Goal: Transaction & Acquisition: Purchase product/service

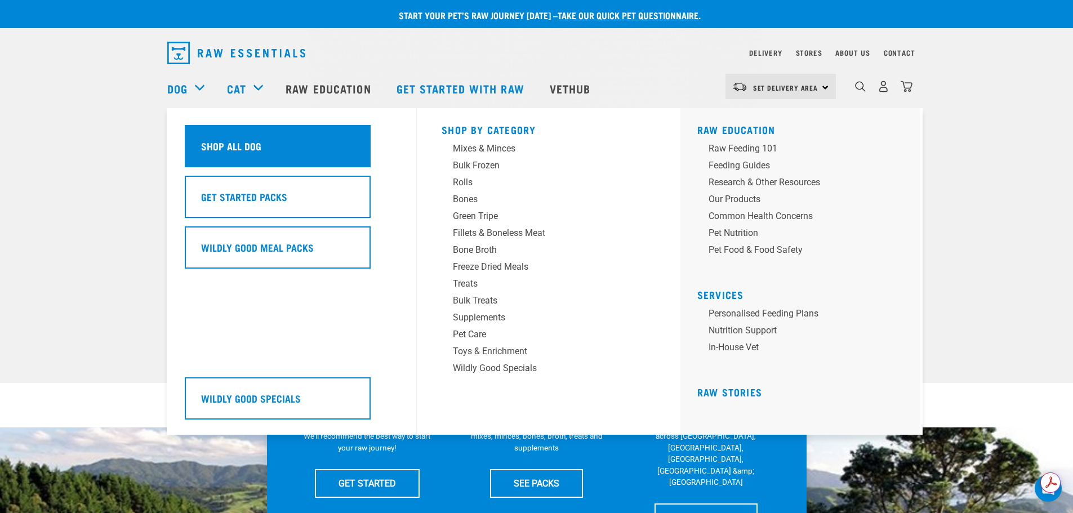
click at [221, 146] on h5 "Shop All Dog" at bounding box center [231, 146] width 60 height 15
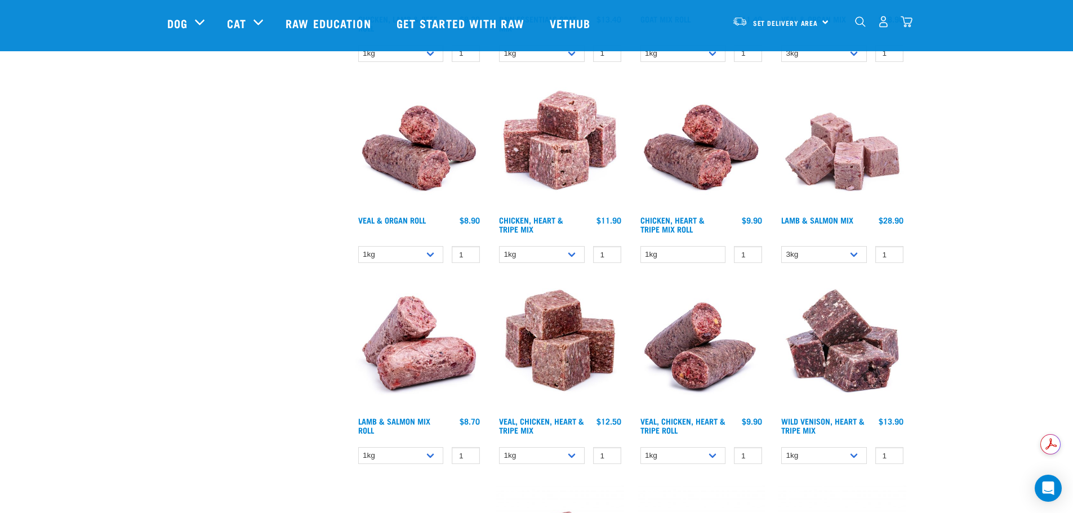
scroll to position [1240, 0]
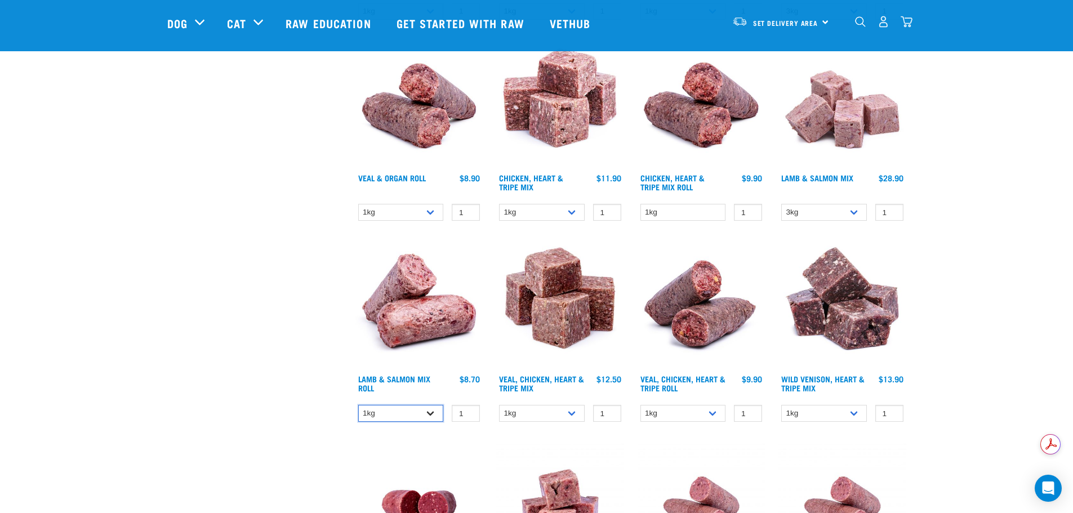
click at [416, 417] on select "1kg Bulk (10kg)" at bounding box center [401, 413] width 86 height 17
click at [358, 405] on select "1kg Bulk (10kg)" at bounding box center [401, 413] width 86 height 17
click at [371, 409] on select "1kg Bulk (10kg)" at bounding box center [401, 413] width 86 height 17
select select "337"
click at [358, 405] on select "1kg Bulk (10kg)" at bounding box center [401, 413] width 86 height 17
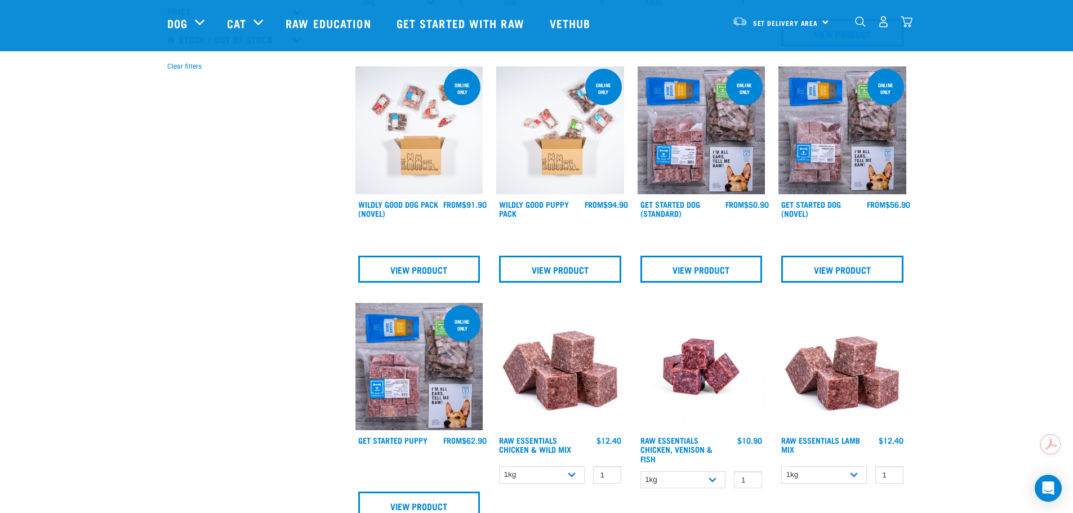
scroll to position [0, 0]
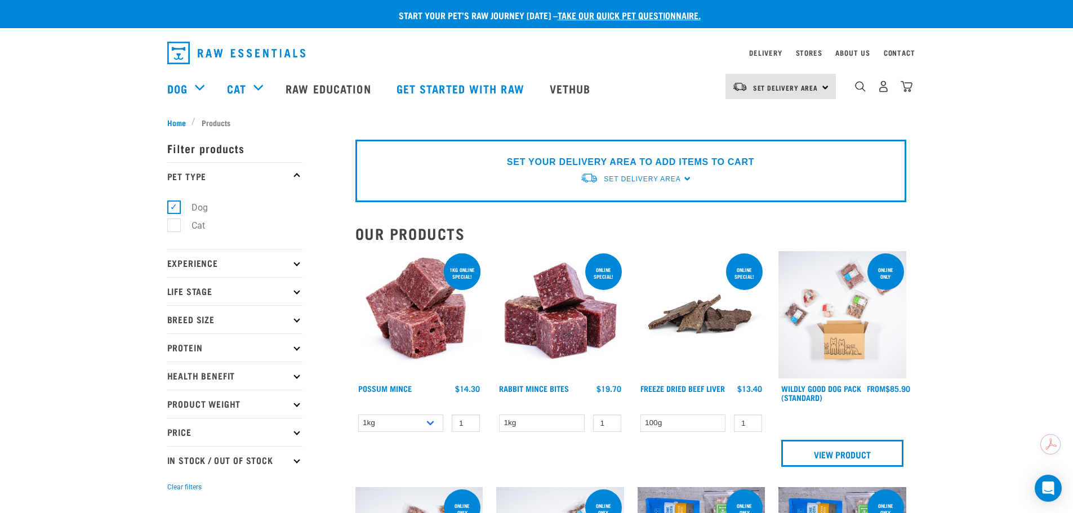
click at [239, 347] on p "Protein" at bounding box center [234, 348] width 135 height 28
click at [179, 433] on label "Fish" at bounding box center [193, 434] width 39 height 14
click at [175, 433] on input "Fish" at bounding box center [170, 431] width 7 height 7
checkbox input "true"
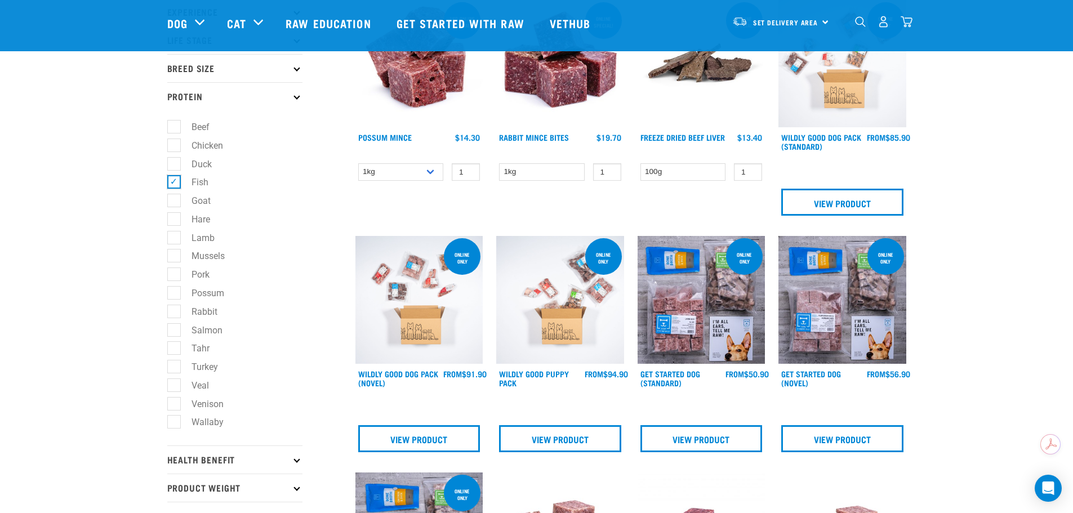
scroll to position [169, 0]
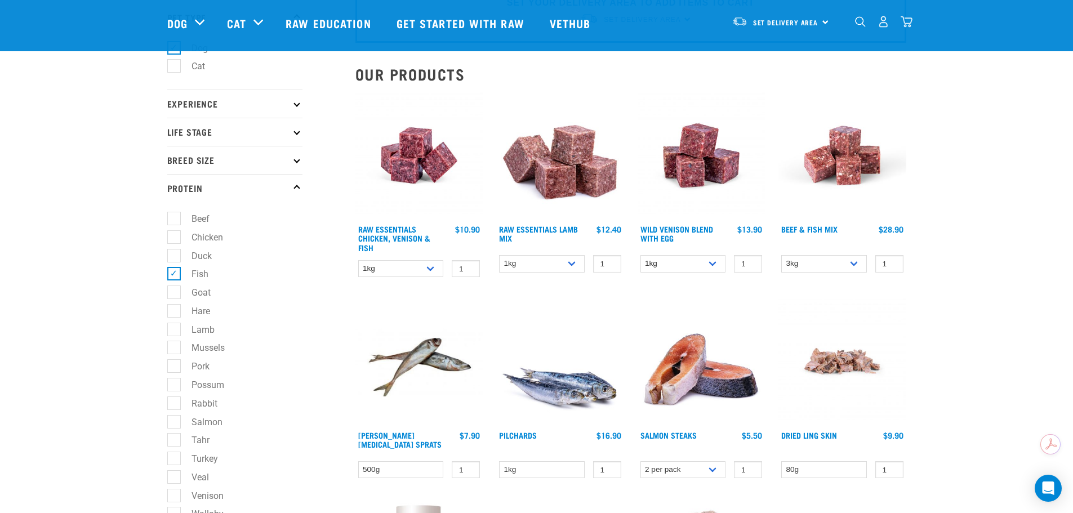
scroll to position [56, 0]
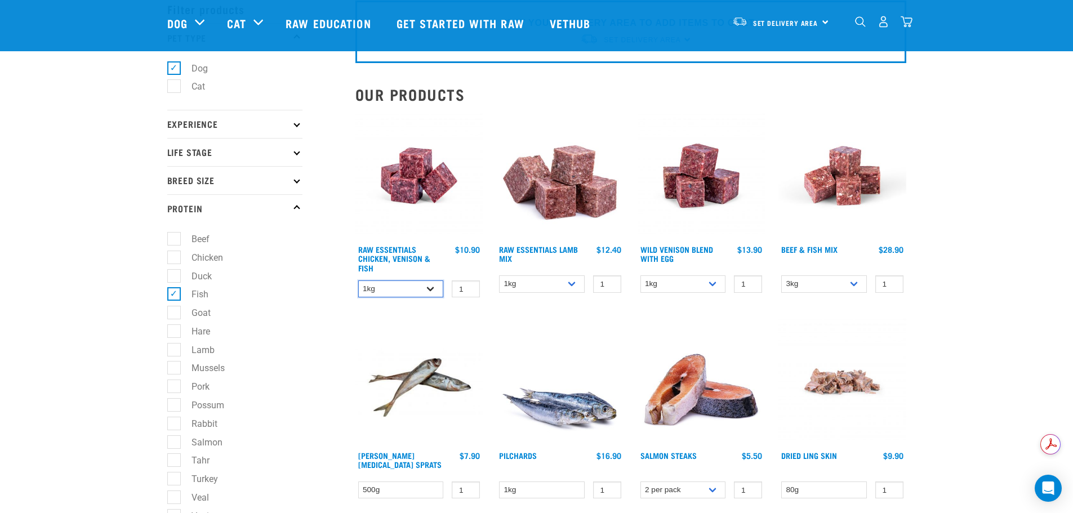
click at [414, 292] on select "1kg 3kg" at bounding box center [401, 289] width 86 height 17
select select "28665"
click at [358, 281] on select "1kg 3kg" at bounding box center [401, 289] width 86 height 17
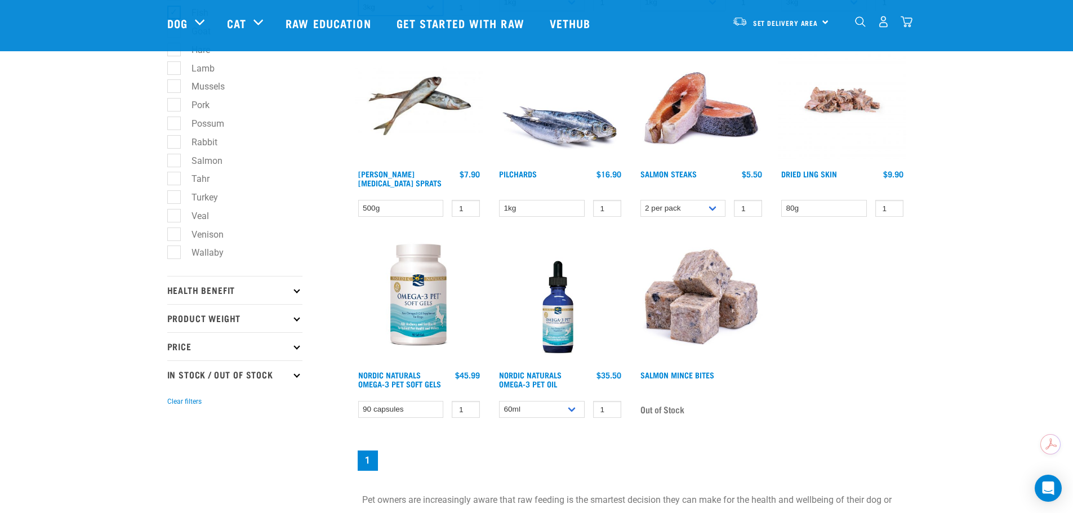
scroll to position [113, 0]
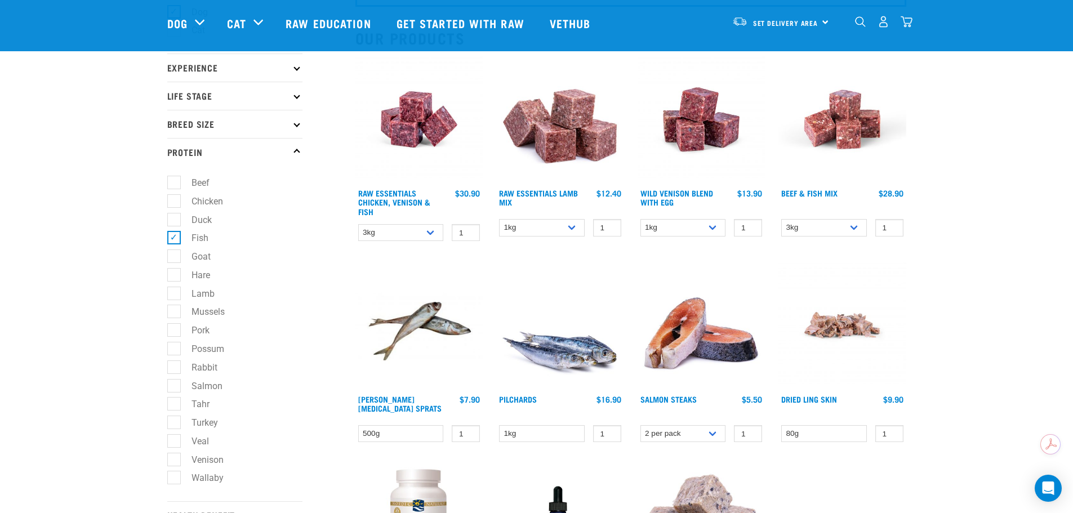
click at [174, 236] on label "Fish" at bounding box center [193, 238] width 39 height 14
click at [172, 236] on input "Fish" at bounding box center [170, 236] width 7 height 7
checkbox input "false"
click at [295, 126] on p "Breed Size" at bounding box center [234, 124] width 135 height 28
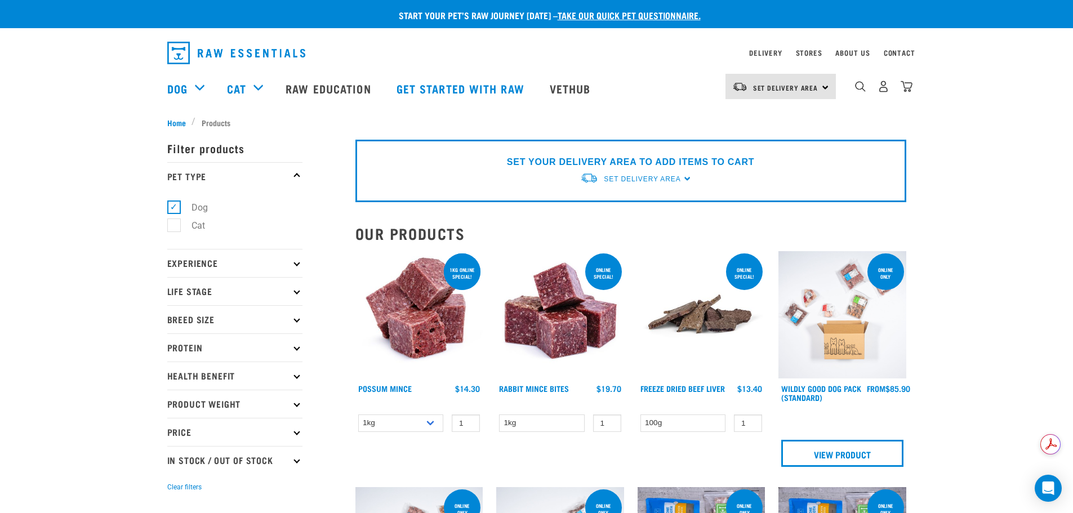
click at [230, 372] on p "Health Benefit" at bounding box center [234, 376] width 135 height 28
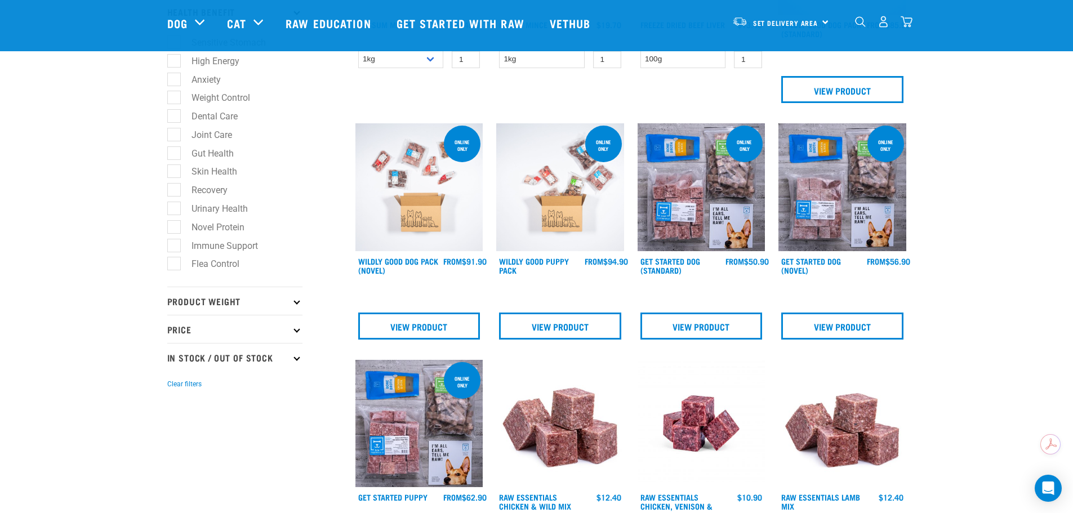
scroll to position [282, 0]
click at [198, 306] on p "Product Weight" at bounding box center [234, 300] width 135 height 28
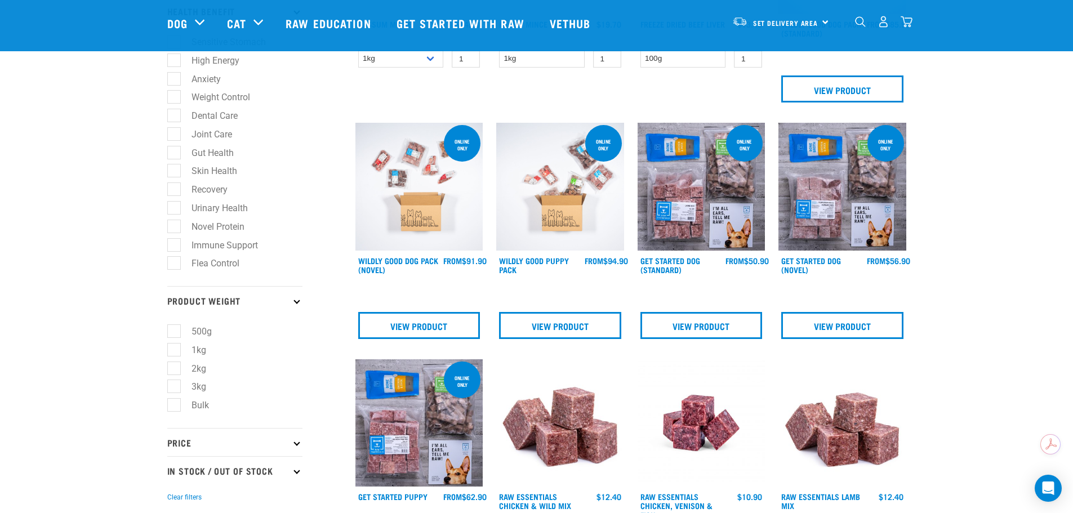
click at [174, 401] on label "Bulk" at bounding box center [194, 405] width 40 height 14
click at [174, 401] on input "Bulk" at bounding box center [170, 403] width 7 height 7
checkbox input "true"
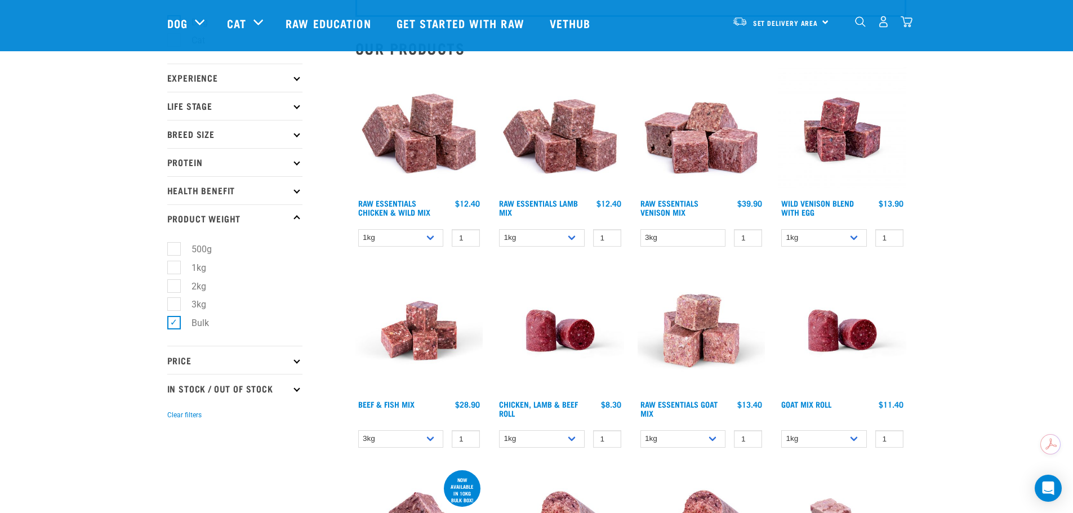
scroll to position [113, 0]
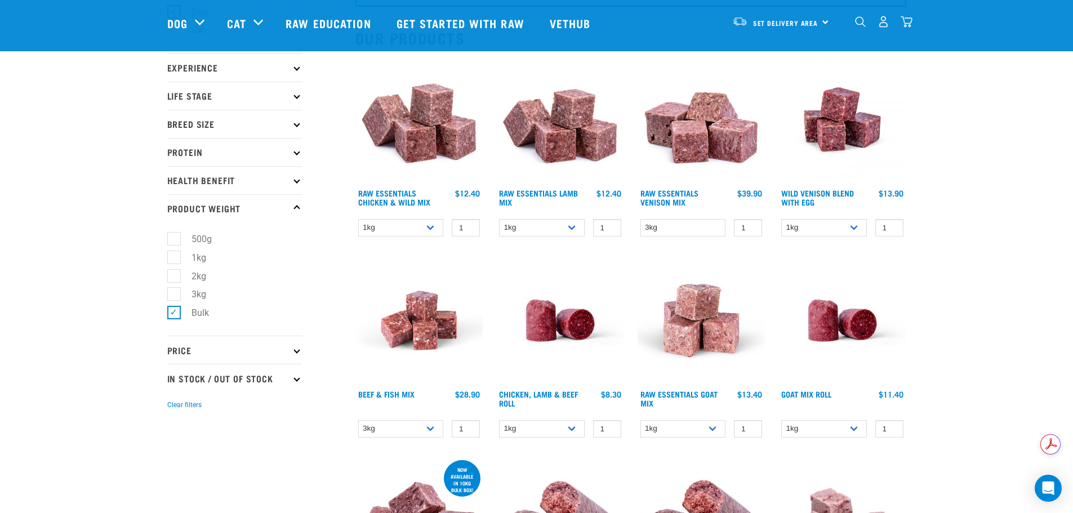
click at [432, 223] on select "1kg 3kg Bulk (10kg)" at bounding box center [401, 227] width 86 height 17
click at [407, 423] on select "3kg Bulk (10kg)" at bounding box center [401, 428] width 86 height 17
select select "435759"
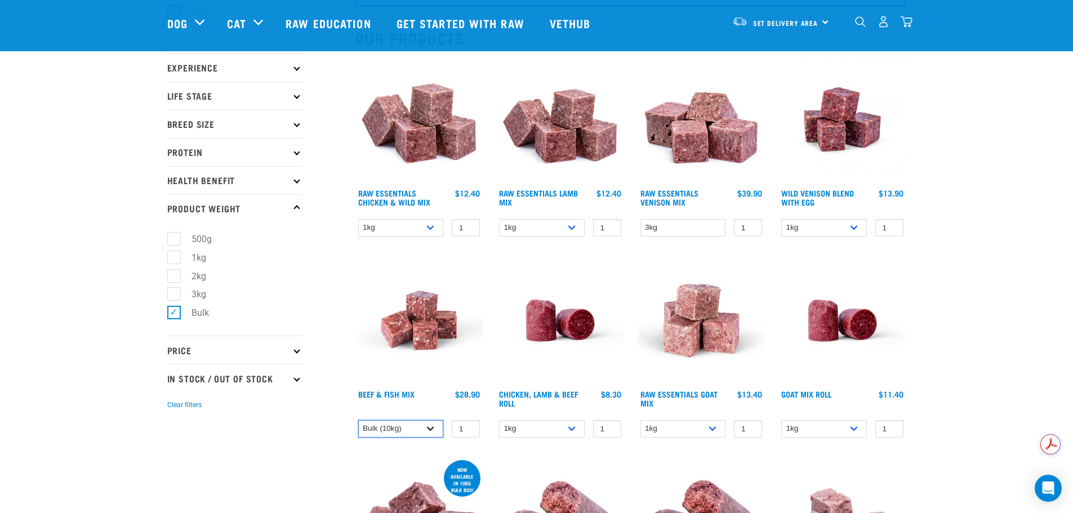
click at [358, 420] on select "3kg Bulk (10kg)" at bounding box center [401, 428] width 86 height 17
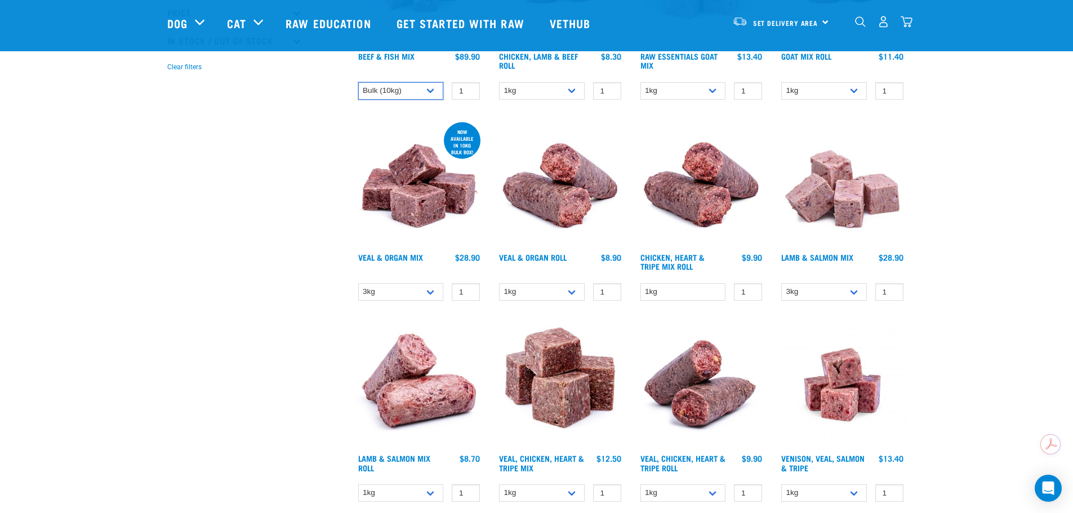
scroll to position [507, 0]
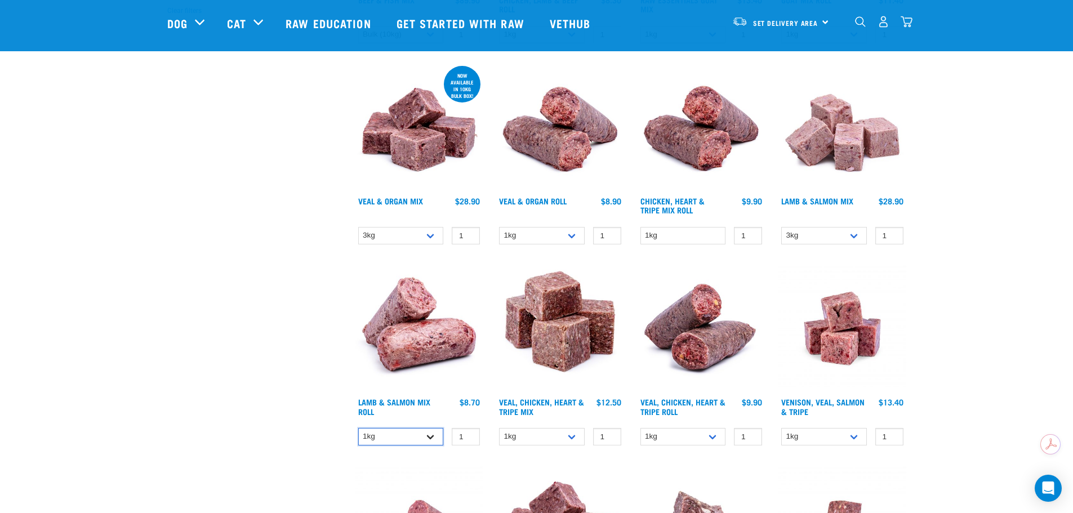
click at [423, 436] on select "1kg Bulk (10kg)" at bounding box center [401, 436] width 86 height 17
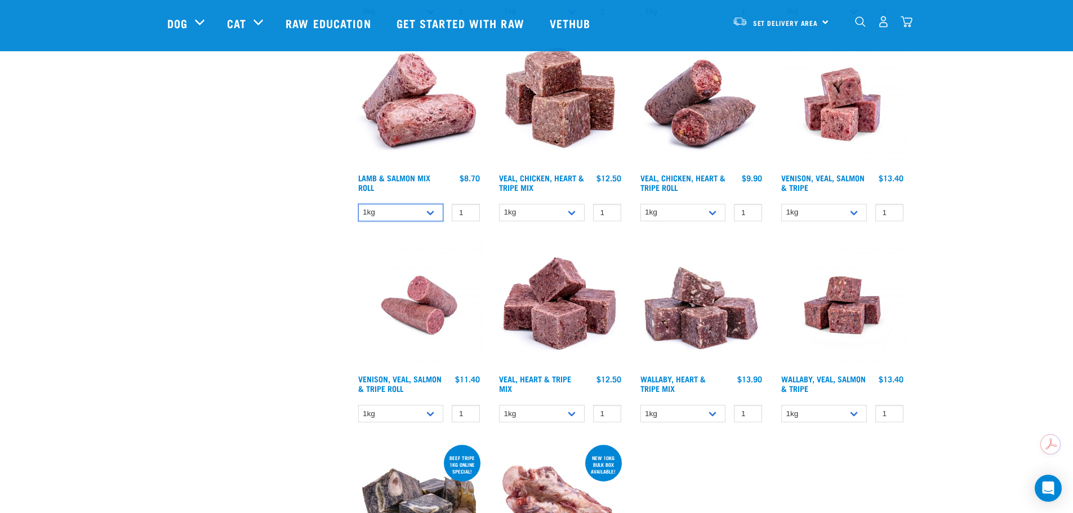
scroll to position [732, 0]
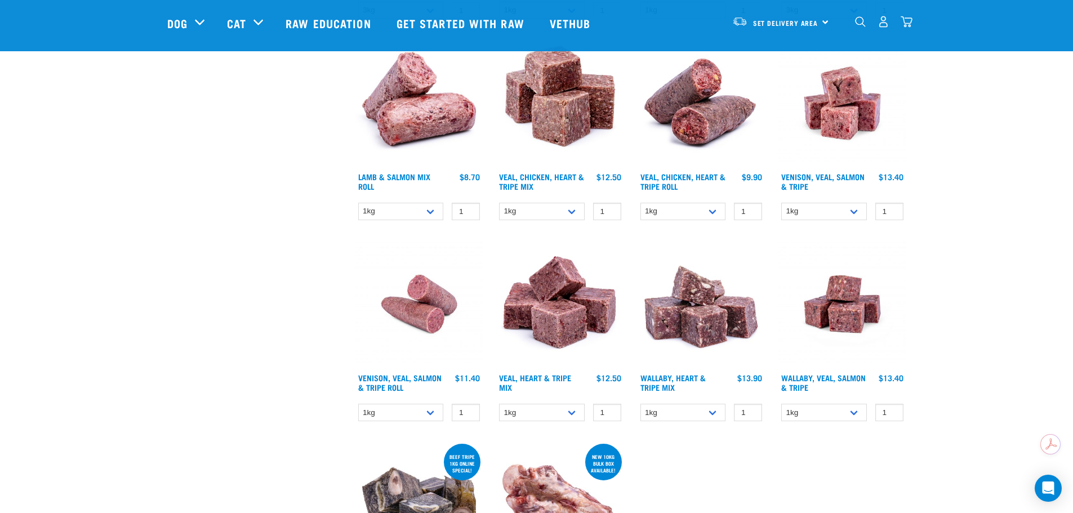
click at [418, 103] on img at bounding box center [420, 103] width 128 height 128
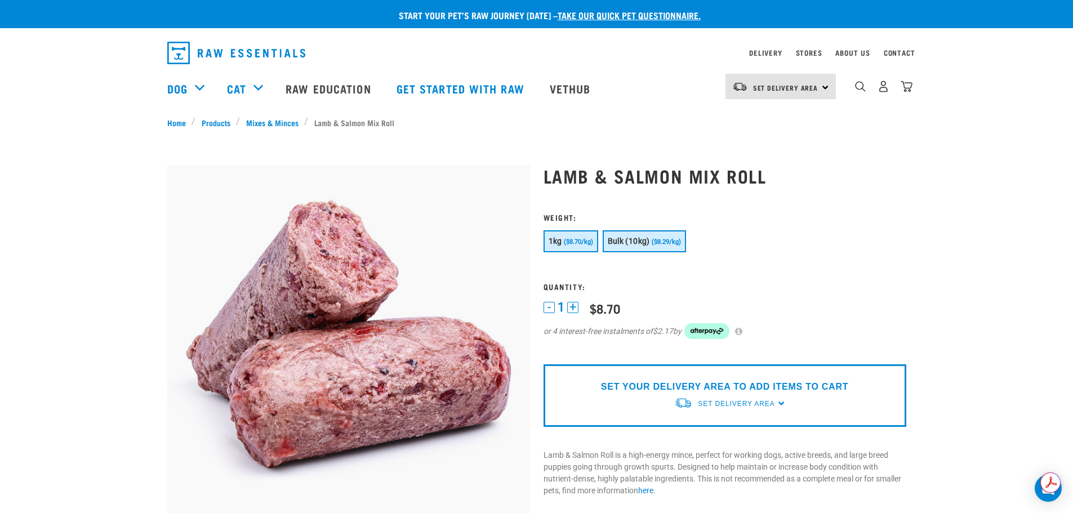
click at [650, 243] on button "Bulk (10kg) ($8.29/kg)" at bounding box center [644, 241] width 83 height 22
click at [560, 239] on span "1kg" at bounding box center [556, 241] width 14 height 9
click at [572, 302] on button "+" at bounding box center [572, 307] width 11 height 11
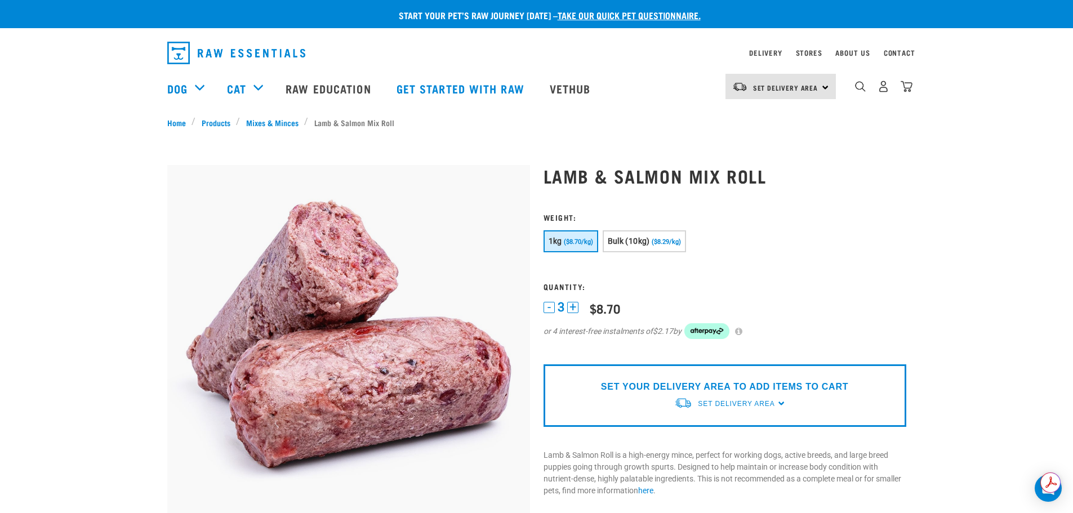
click at [572, 302] on button "+" at bounding box center [572, 307] width 11 height 11
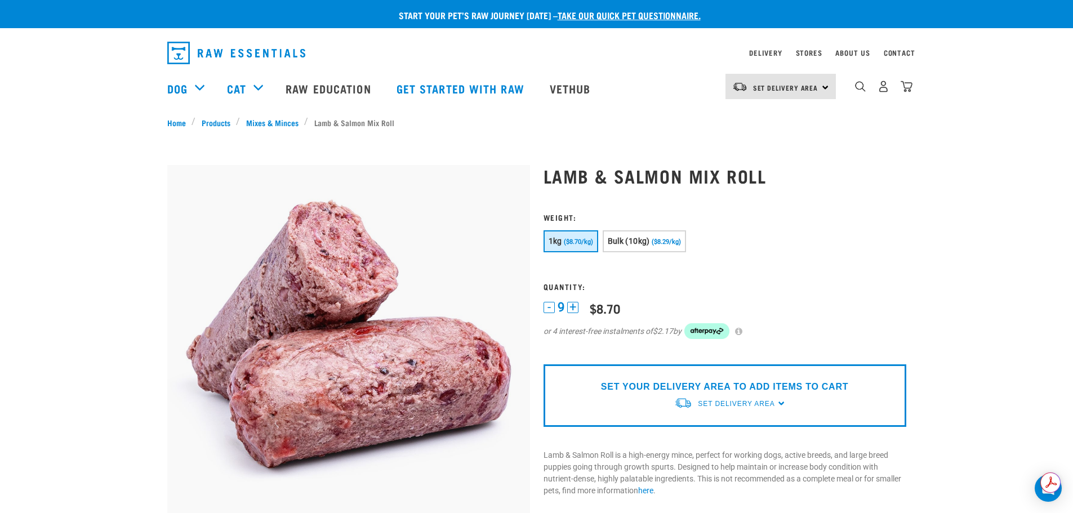
click at [572, 302] on button "+" at bounding box center [572, 307] width 11 height 11
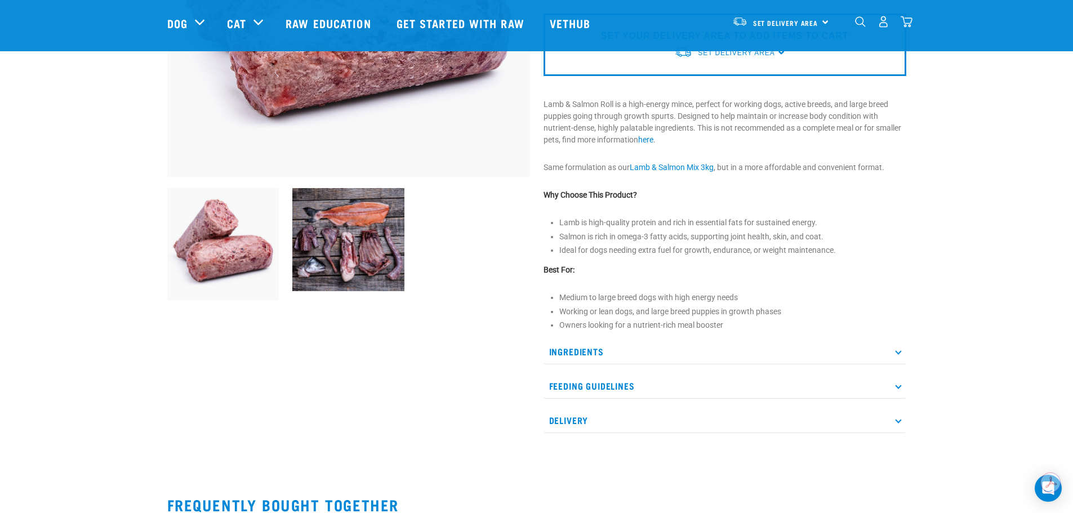
scroll to position [282, 0]
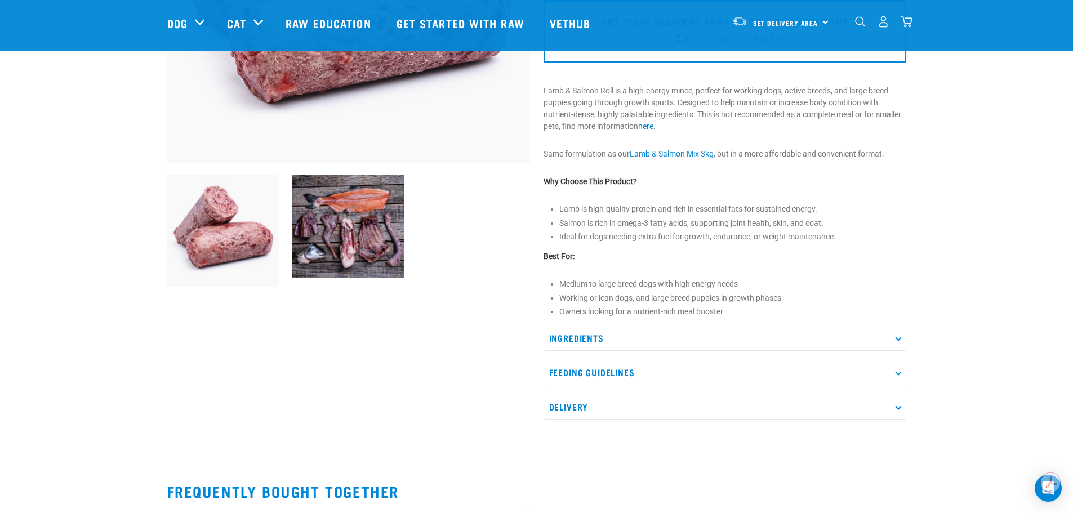
click at [354, 256] on img at bounding box center [348, 226] width 112 height 103
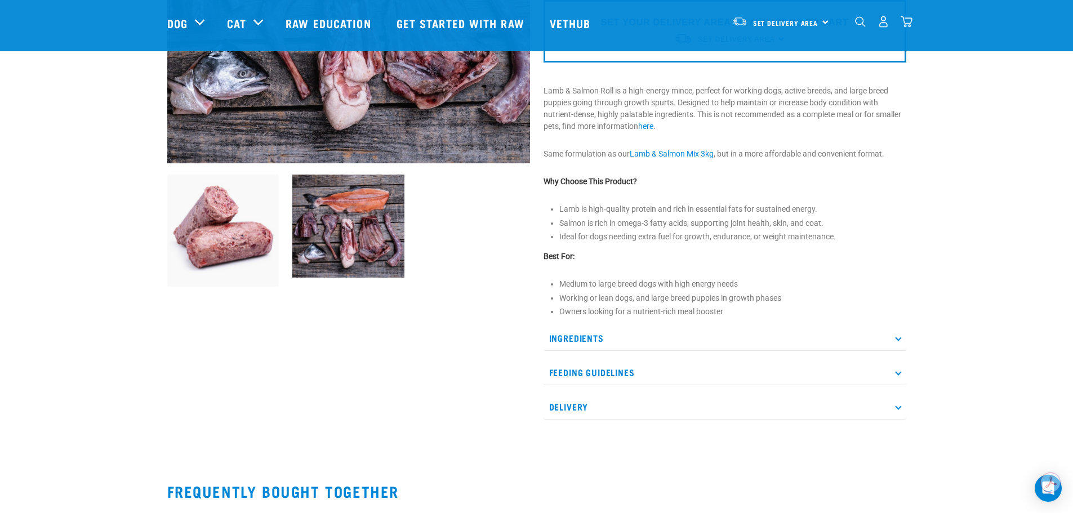
click at [642, 351] on p "Ingredients" at bounding box center [725, 338] width 363 height 25
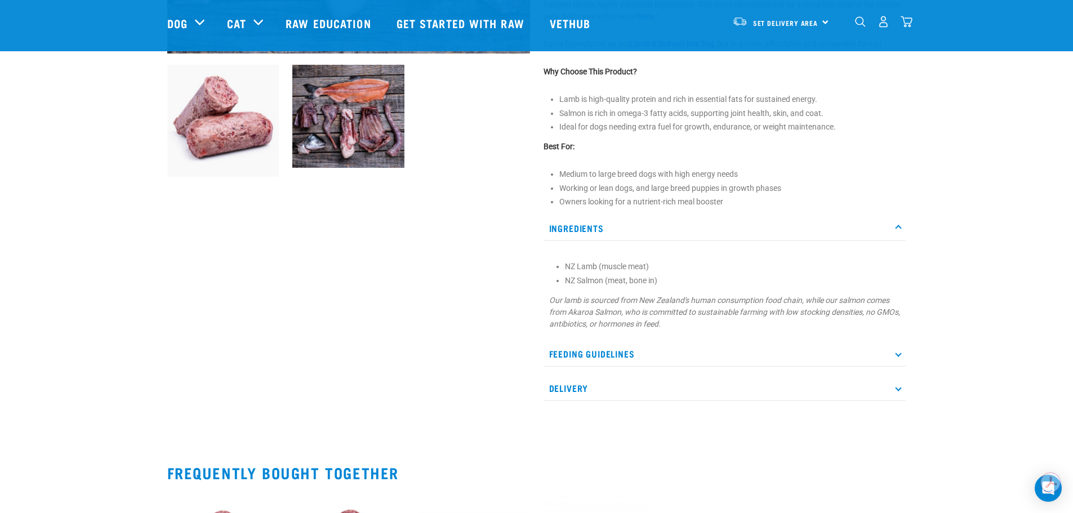
scroll to position [394, 0]
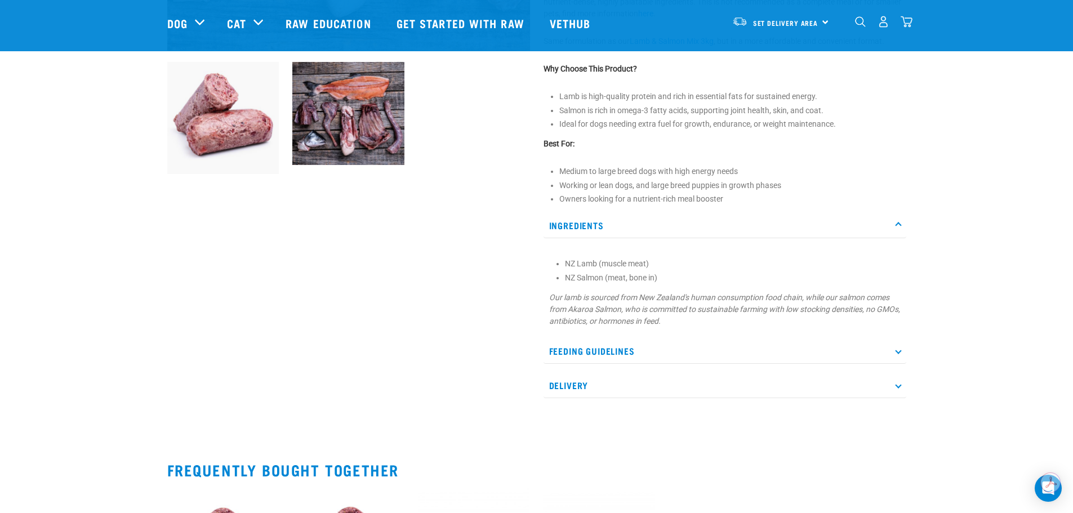
click at [575, 349] on p "Feeding Guidelines" at bounding box center [725, 351] width 363 height 25
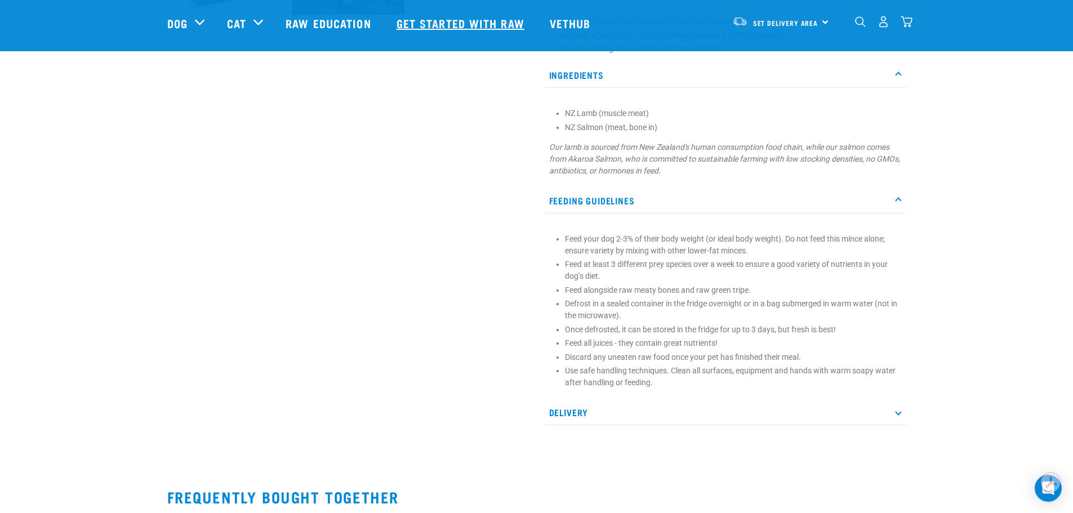
scroll to position [507, 0]
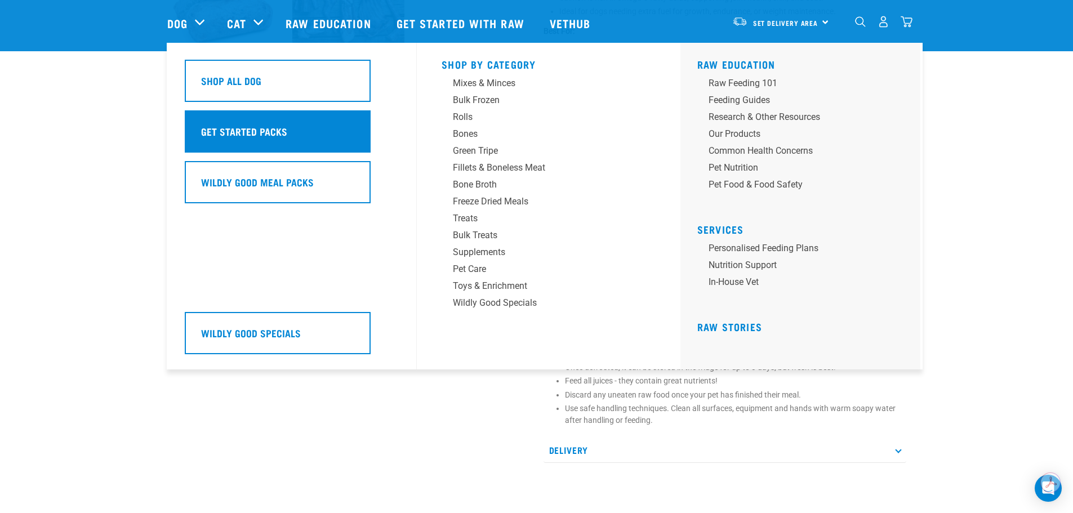
click at [246, 136] on h5 "Get Started Packs" at bounding box center [244, 131] width 86 height 15
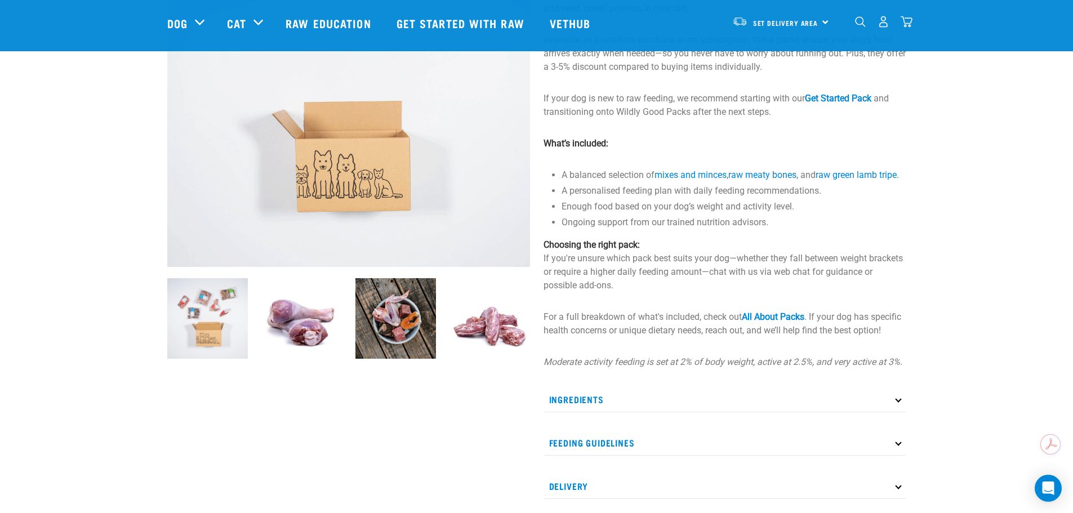
scroll to position [282, 0]
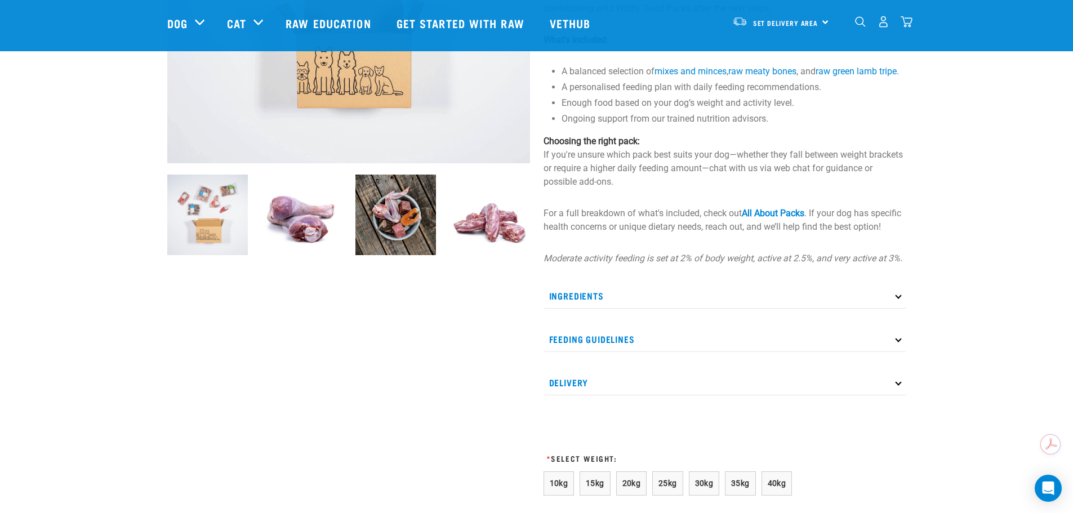
click at [684, 303] on p "Ingredients" at bounding box center [725, 295] width 363 height 25
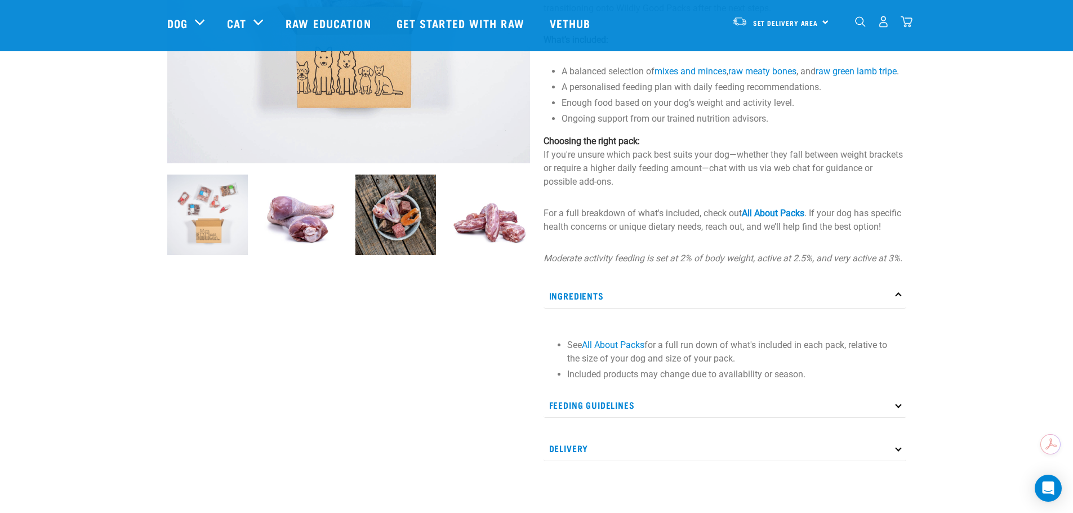
click at [684, 303] on p "Ingredients" at bounding box center [725, 295] width 363 height 25
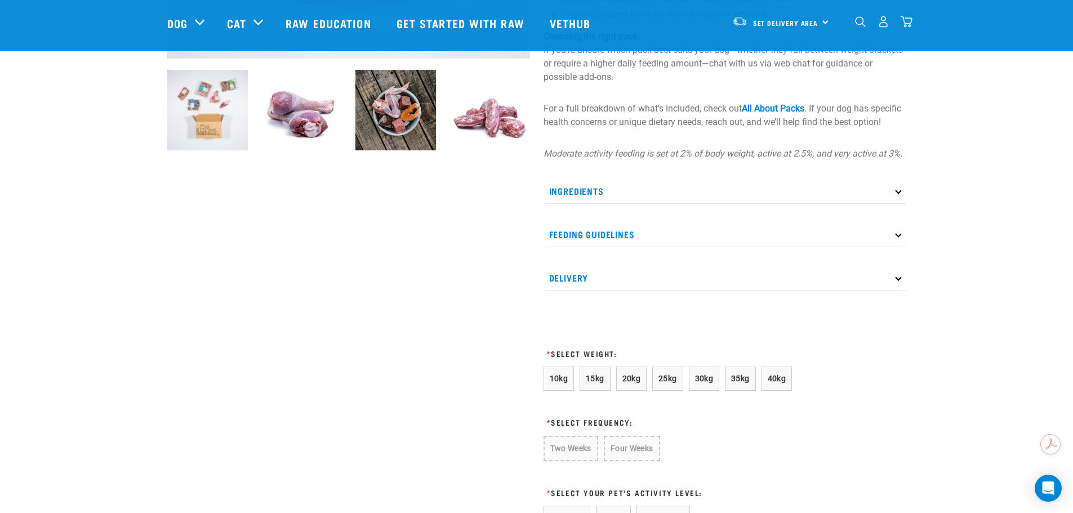
scroll to position [394, 0]
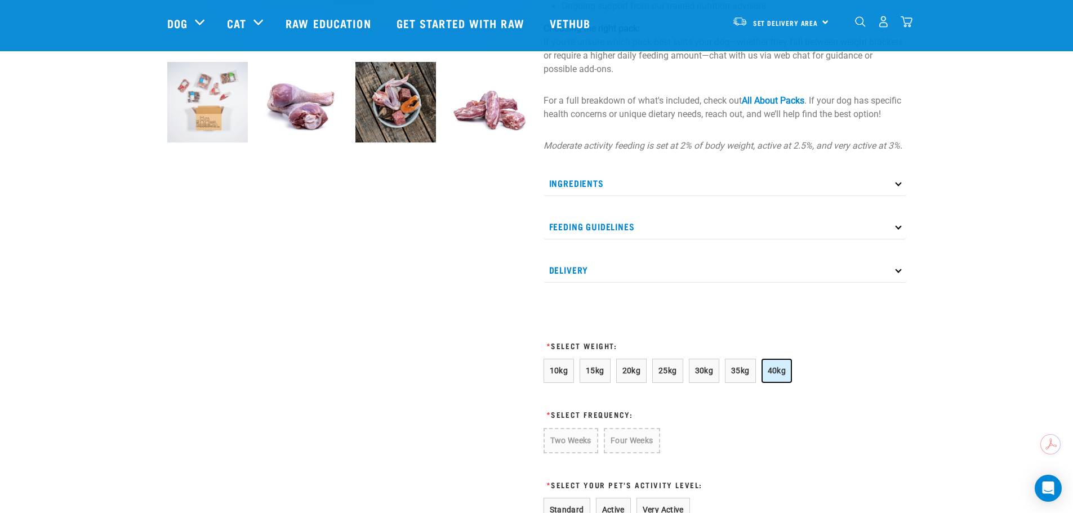
click at [770, 375] on span "40kg" at bounding box center [777, 370] width 19 height 9
click at [619, 452] on button "Four Weeks" at bounding box center [630, 440] width 55 height 24
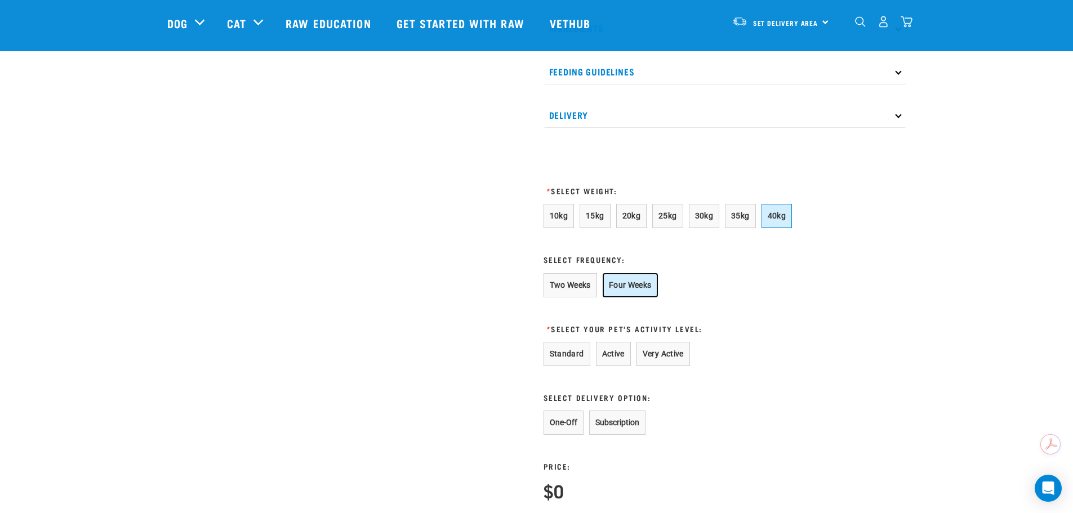
scroll to position [563, 0]
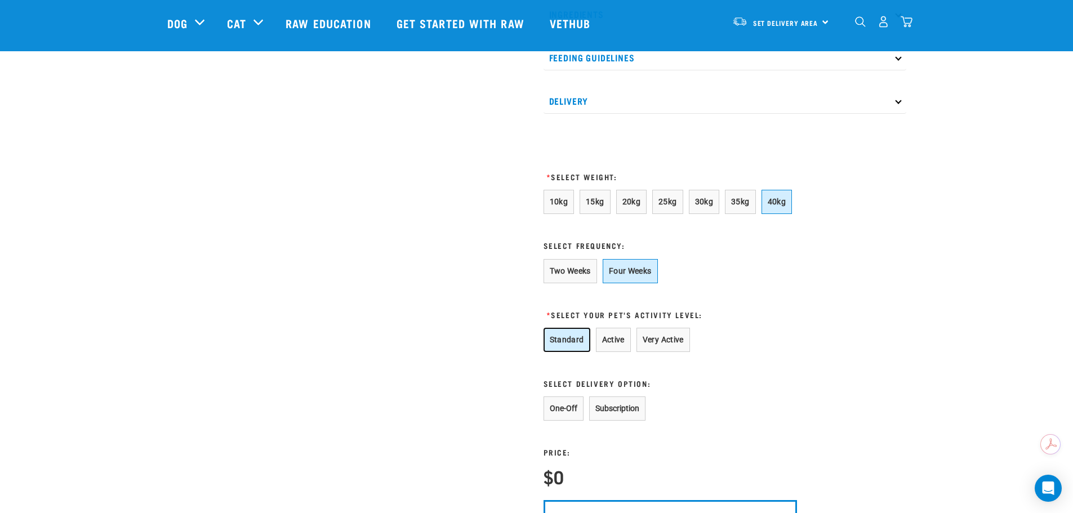
click at [567, 352] on button "Standard" at bounding box center [567, 340] width 47 height 24
click at [632, 418] on button "Subscription" at bounding box center [617, 409] width 56 height 24
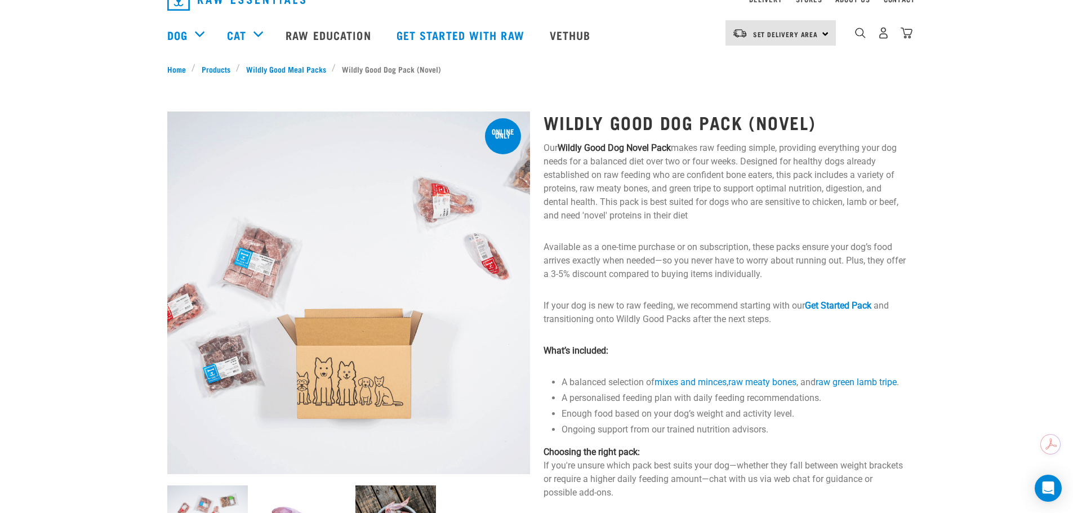
scroll to position [0, 0]
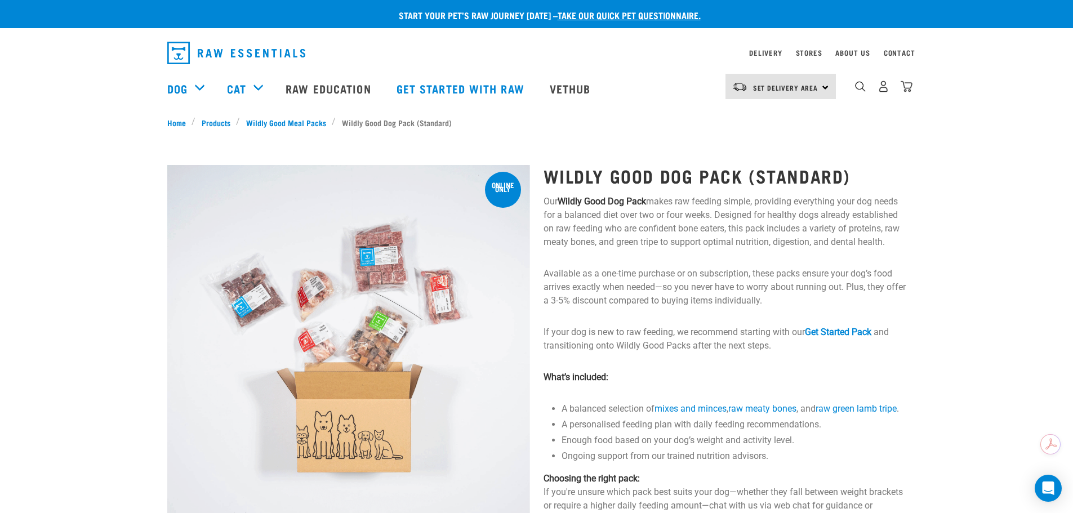
scroll to position [56, 0]
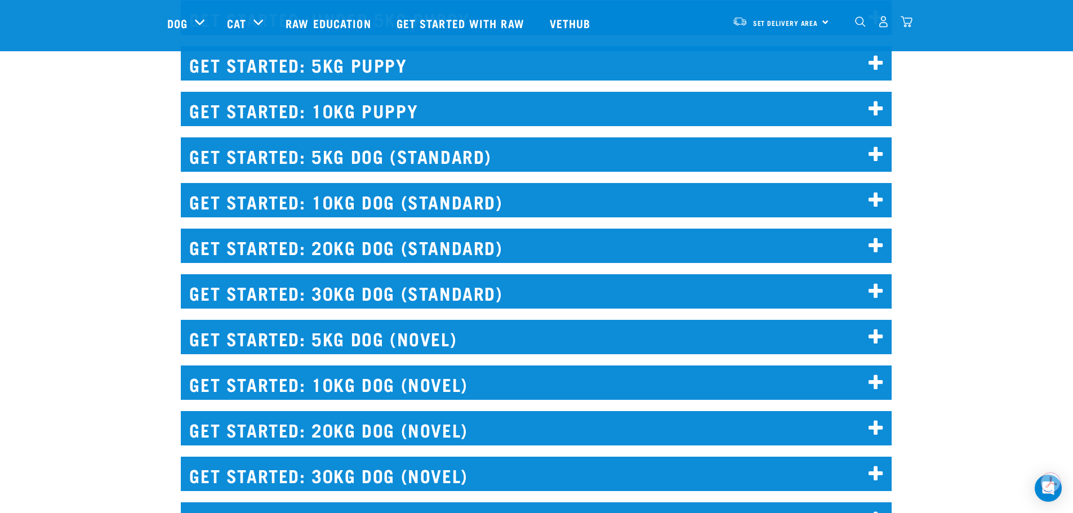
scroll to position [1352, 0]
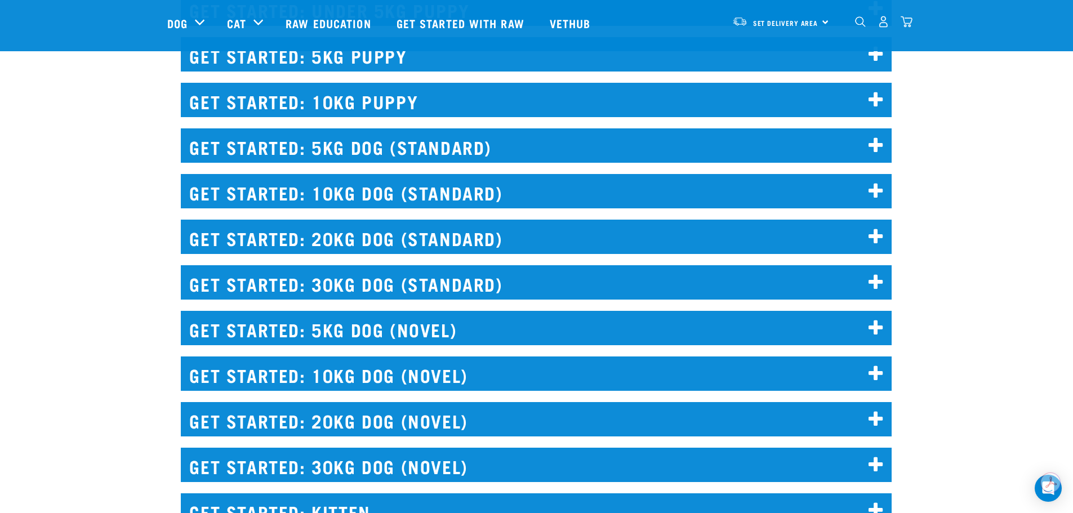
click at [333, 289] on h2 "GET STARTED: 30KG DOG (STANDARD)" at bounding box center [536, 282] width 711 height 34
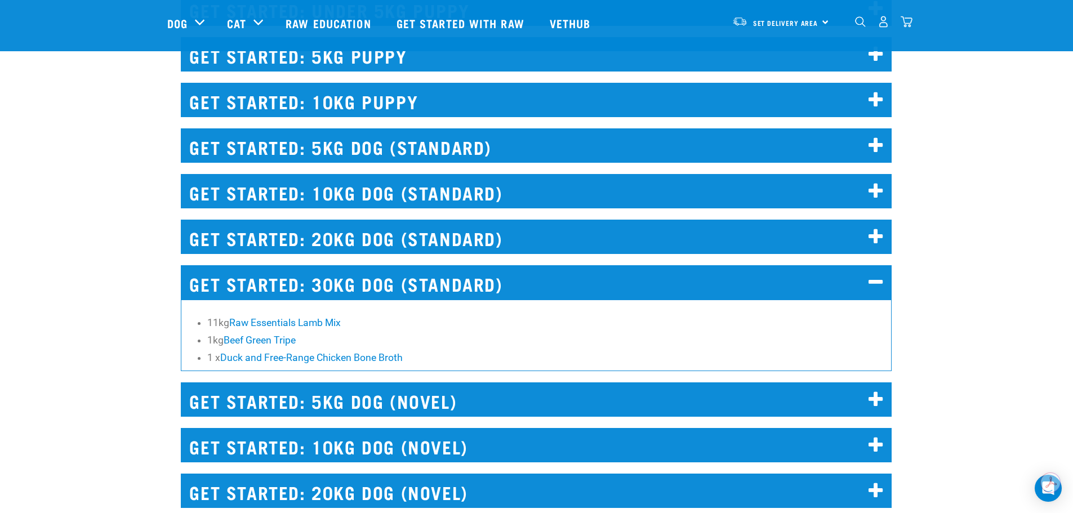
click at [333, 289] on h2 "GET STARTED: 30KG DOG (STANDARD)" at bounding box center [536, 282] width 711 height 34
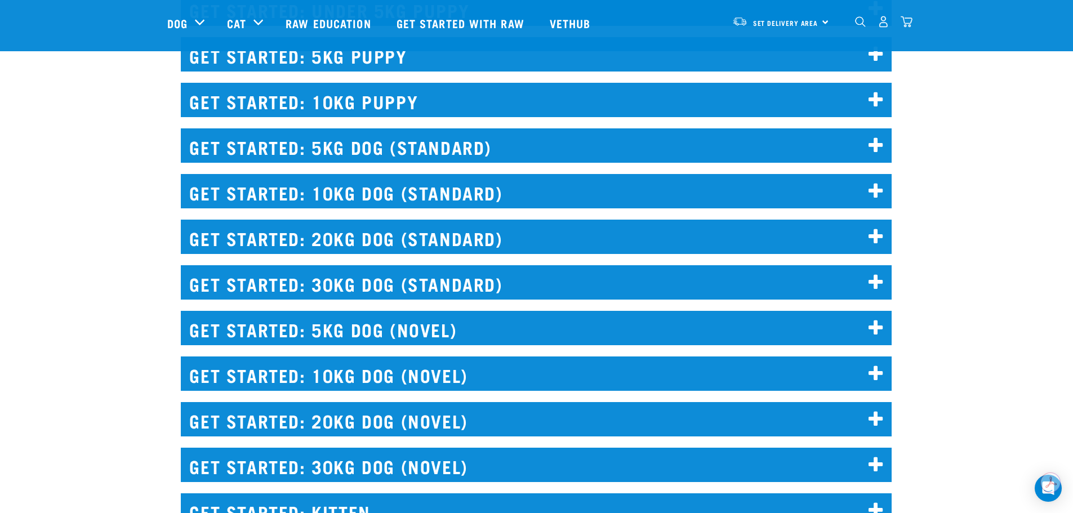
click at [325, 381] on h2 "GET STARTED: 10KG DOG (NOVEL)" at bounding box center [536, 374] width 711 height 34
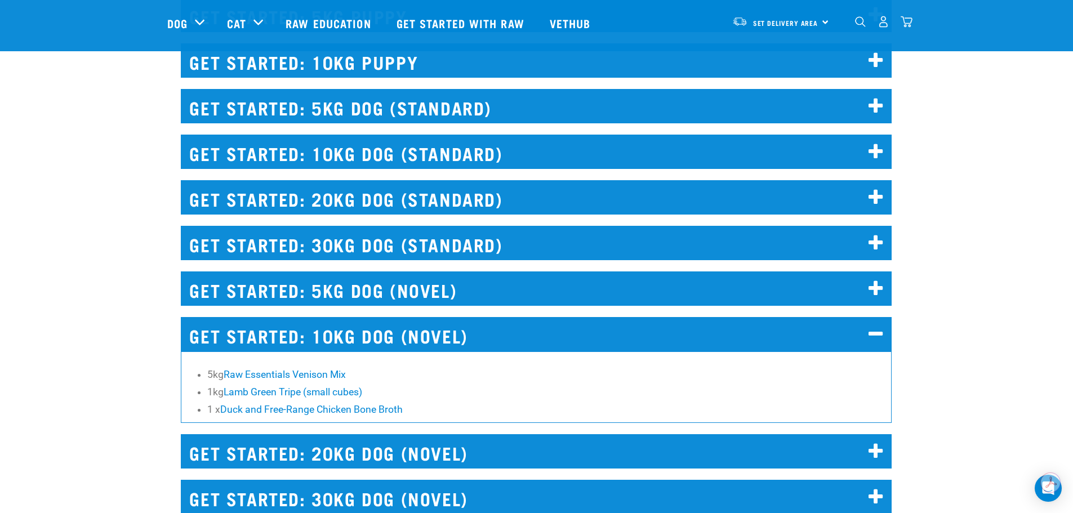
scroll to position [1409, 0]
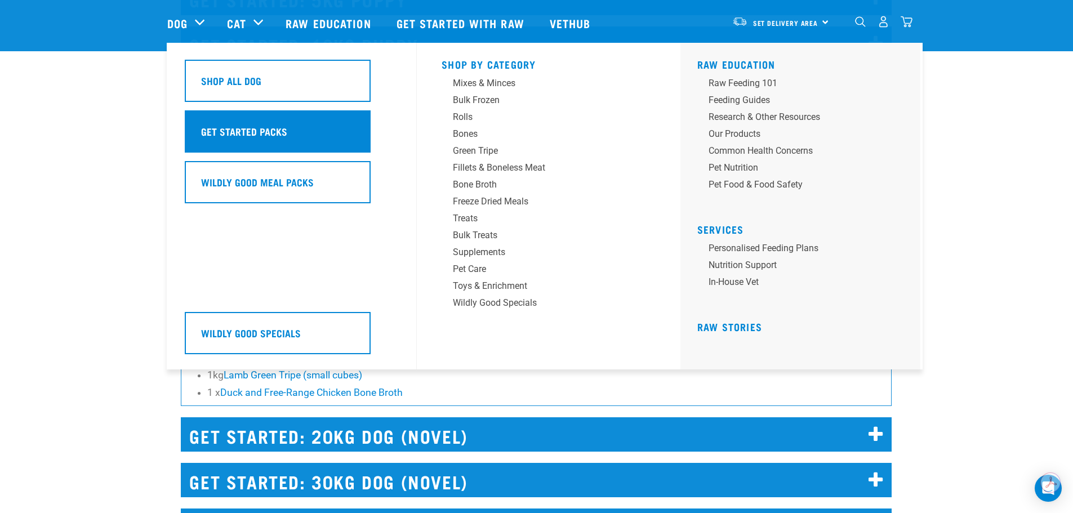
click at [246, 121] on div "Get Started Packs" at bounding box center [278, 131] width 186 height 42
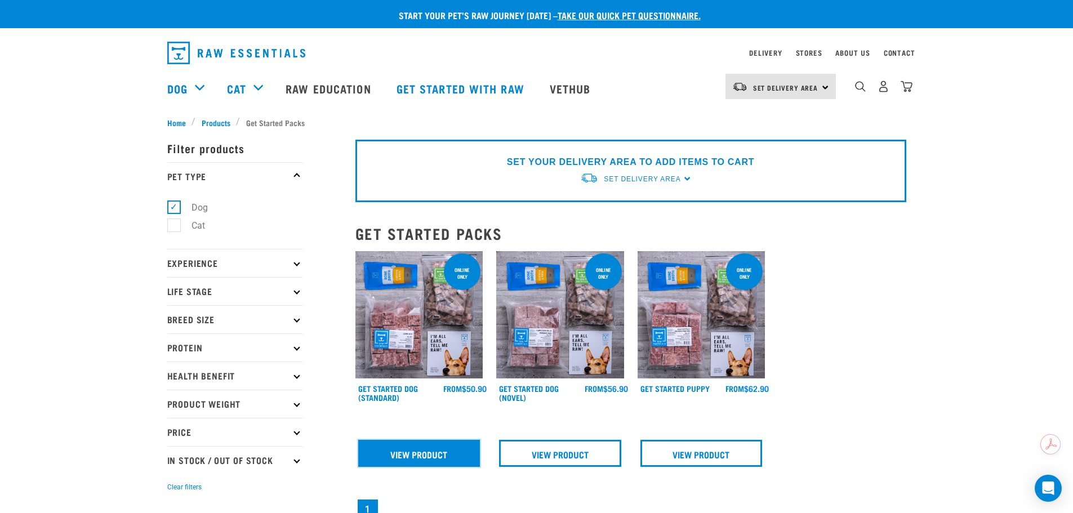
click at [384, 446] on link "View Product" at bounding box center [419, 453] width 122 height 27
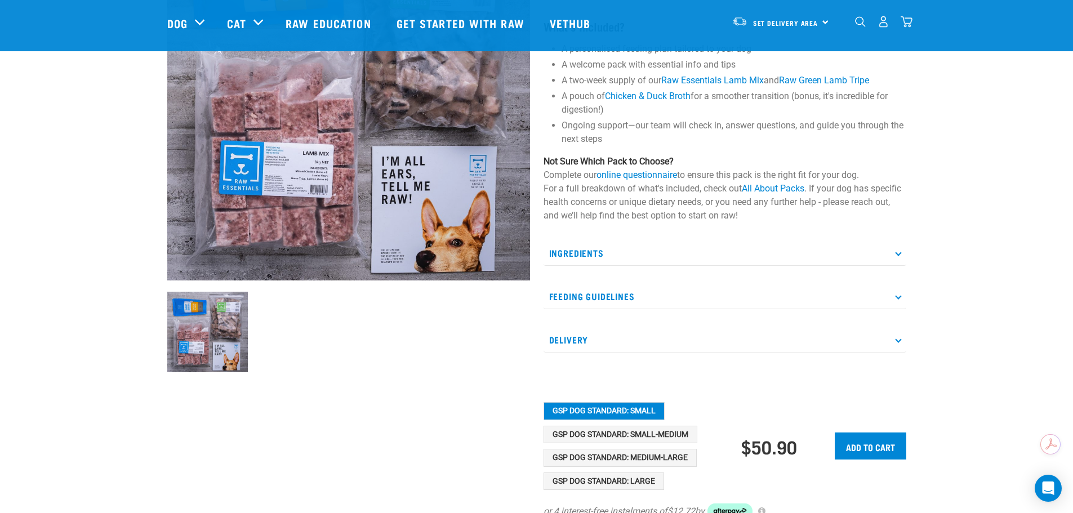
scroll to position [282, 0]
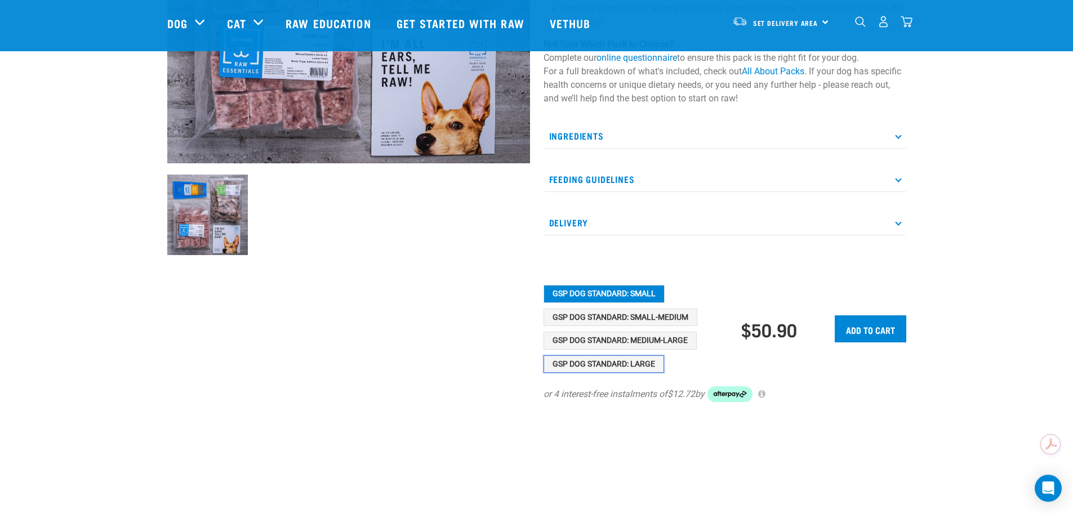
click at [643, 365] on button "GSP Dog Standard: Large" at bounding box center [604, 365] width 121 height 18
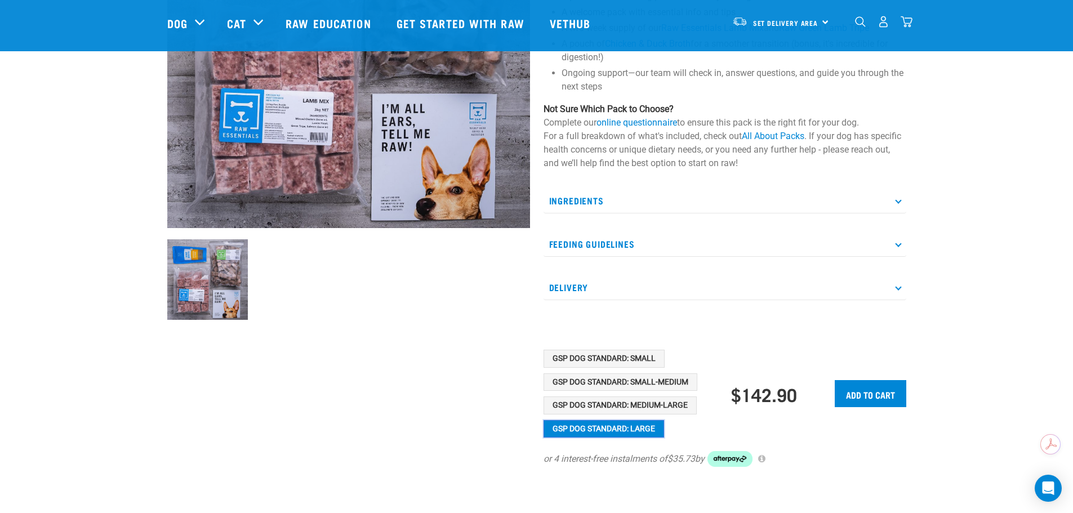
scroll to position [56, 0]
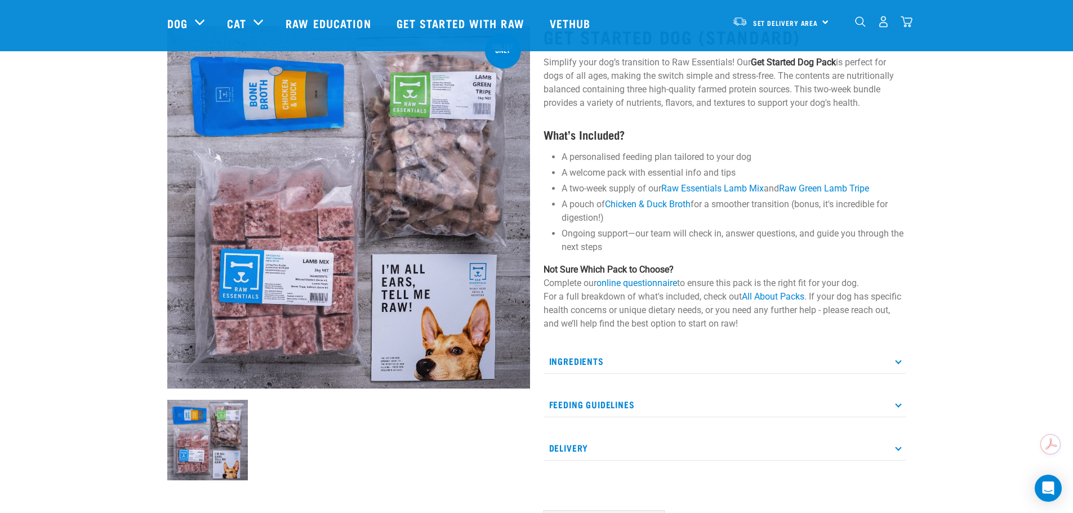
click at [587, 367] on p "Ingredients" at bounding box center [725, 361] width 363 height 25
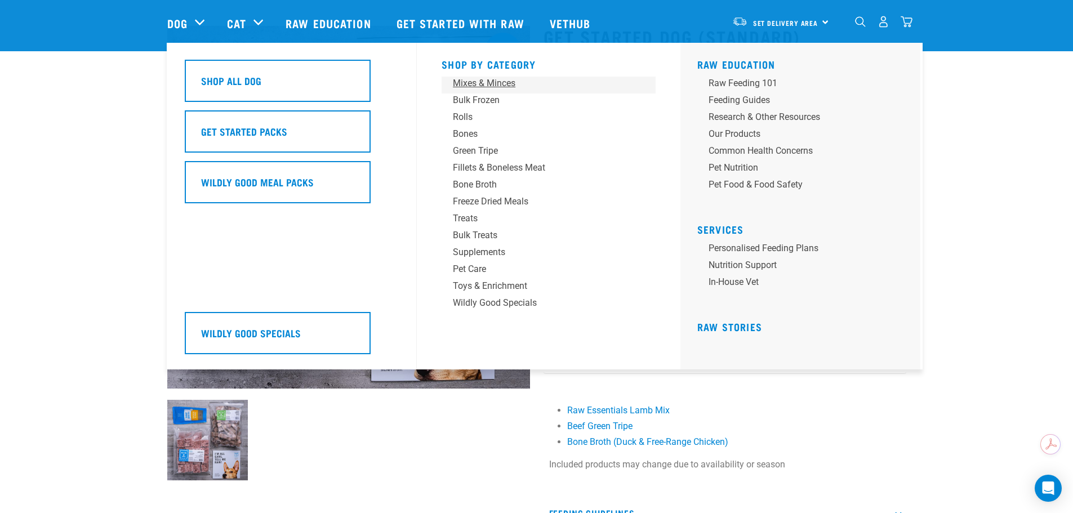
click at [489, 81] on div "Mixes & Minces" at bounding box center [541, 84] width 176 height 14
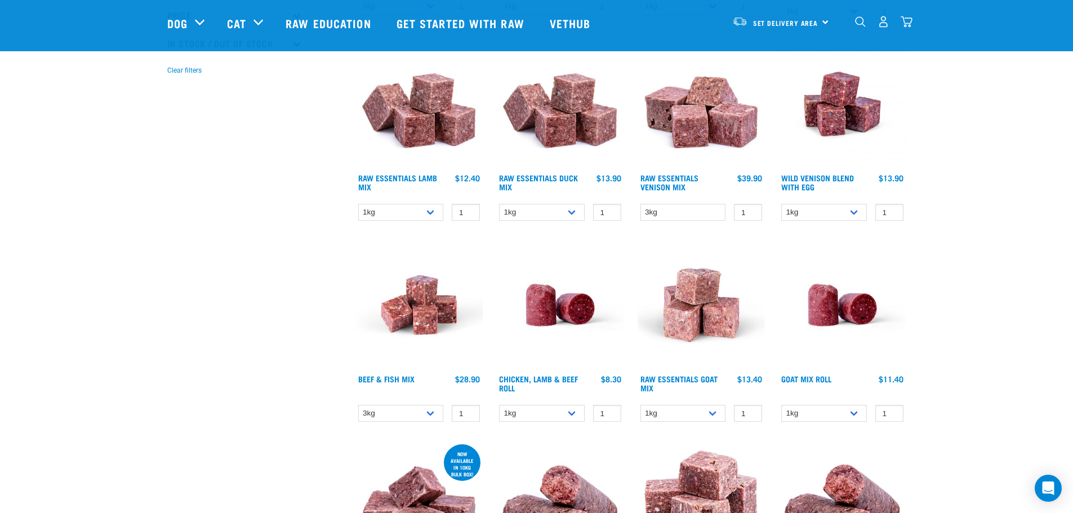
scroll to position [338, 0]
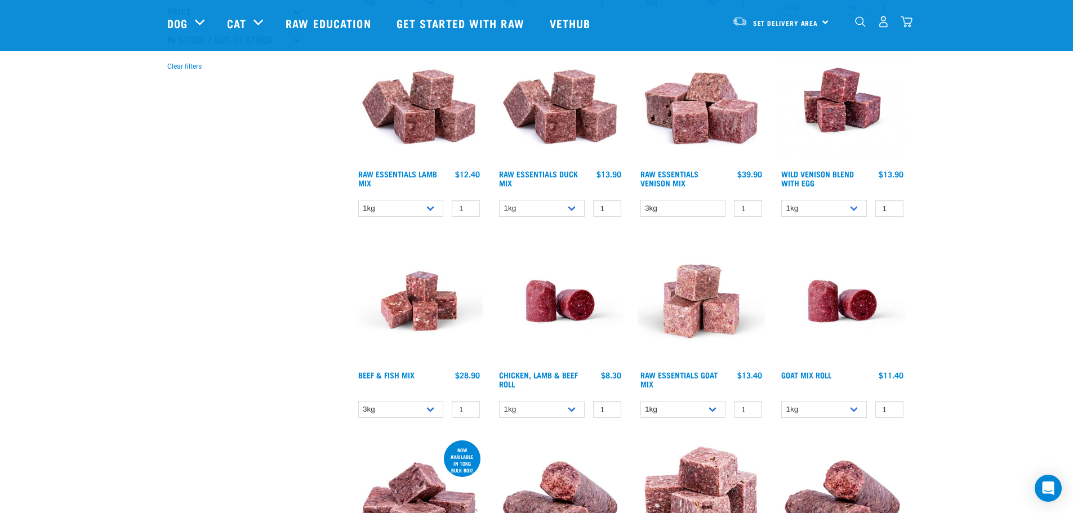
click at [419, 299] on img at bounding box center [420, 301] width 128 height 128
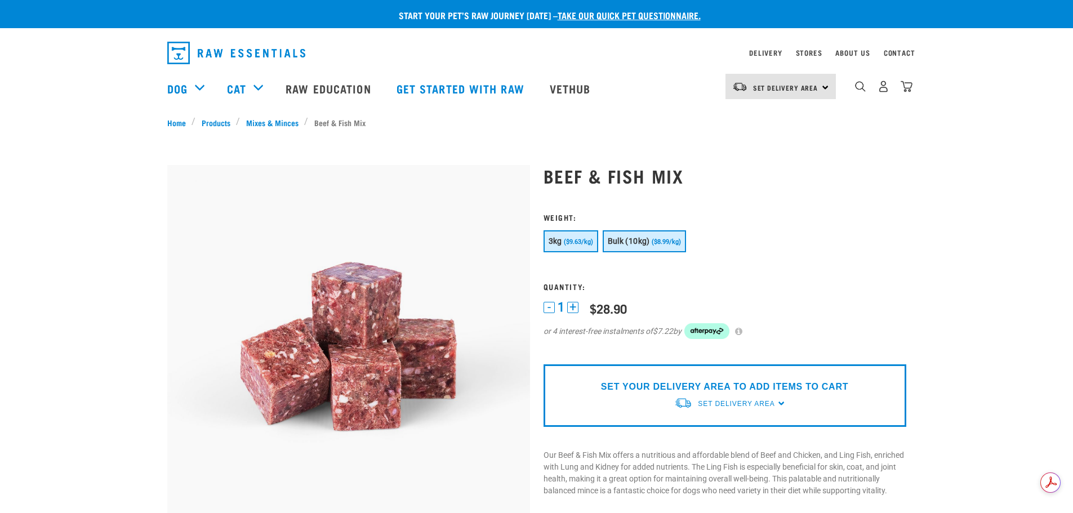
click at [636, 242] on span "Bulk (10kg)" at bounding box center [629, 241] width 42 height 9
click at [562, 236] on button "3kg ($9.63/kg)" at bounding box center [571, 241] width 55 height 22
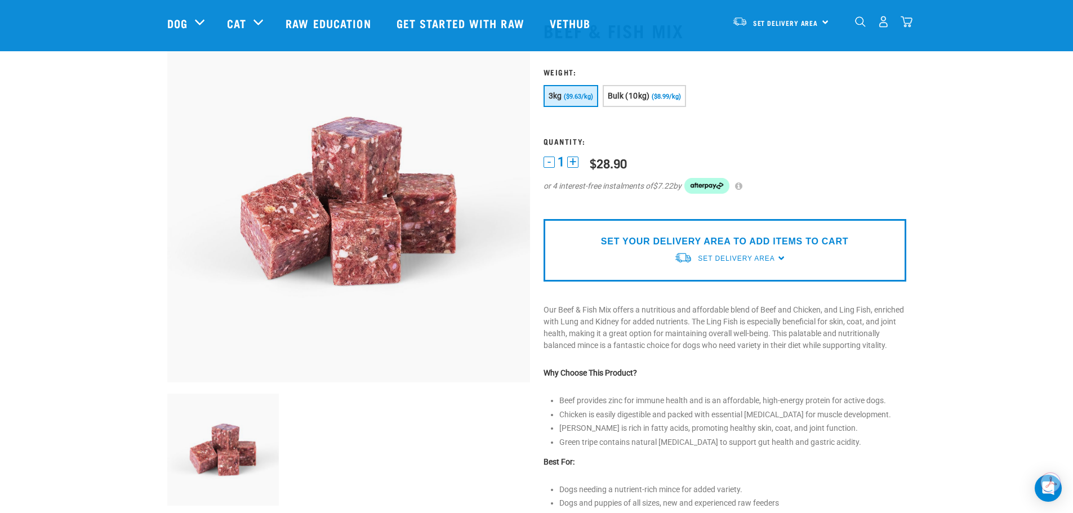
scroll to position [56, 0]
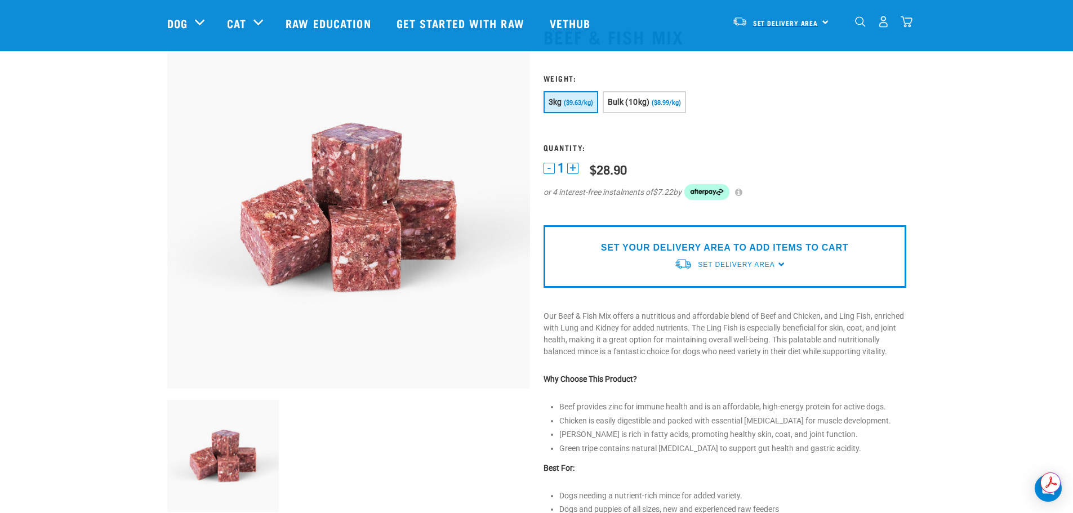
click at [806, 25] on span "Set Delivery Area" at bounding box center [785, 23] width 65 height 4
click at [782, 52] on link "[GEOGRAPHIC_DATA]" at bounding box center [780, 53] width 108 height 25
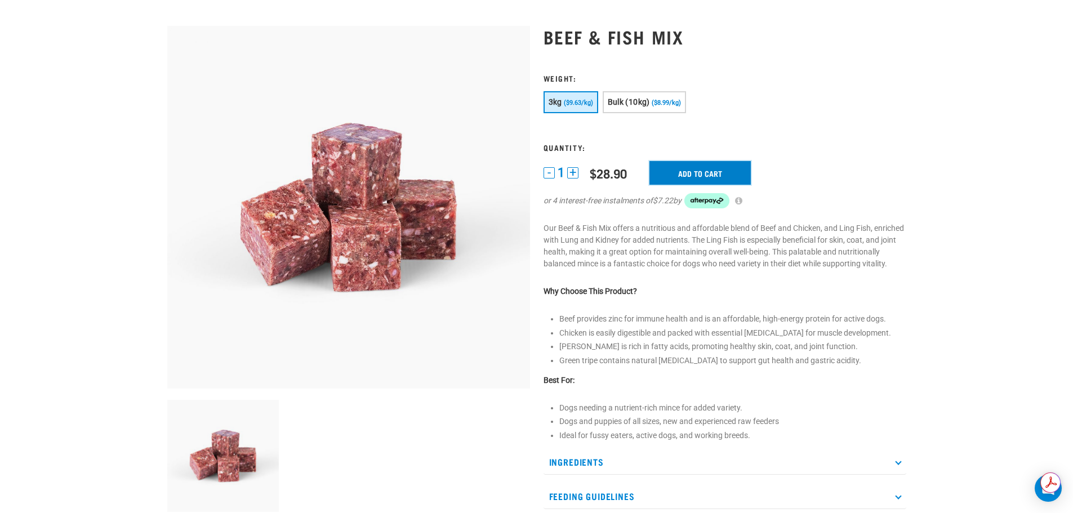
click at [691, 179] on input "Add to cart" at bounding box center [700, 173] width 101 height 24
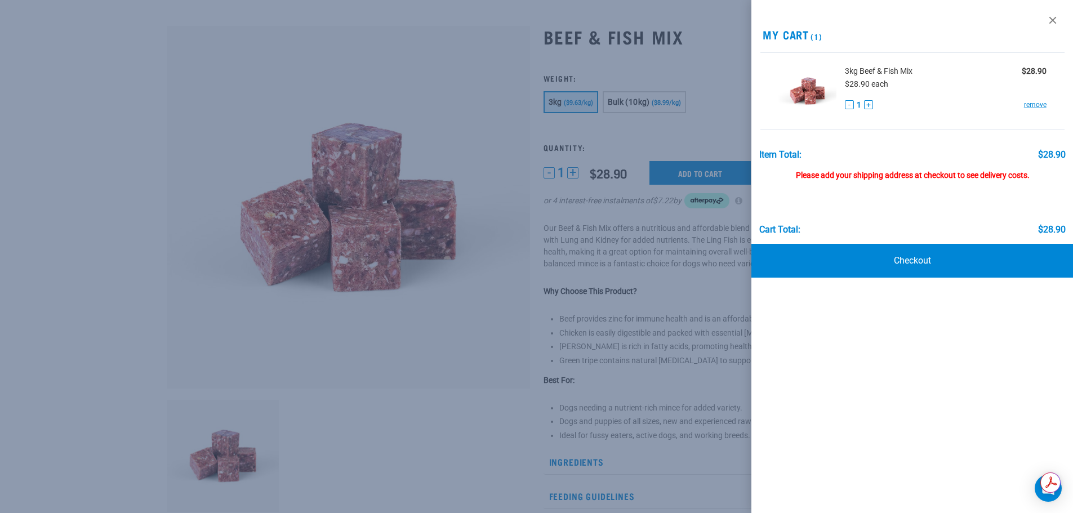
click at [717, 263] on div at bounding box center [536, 256] width 1073 height 513
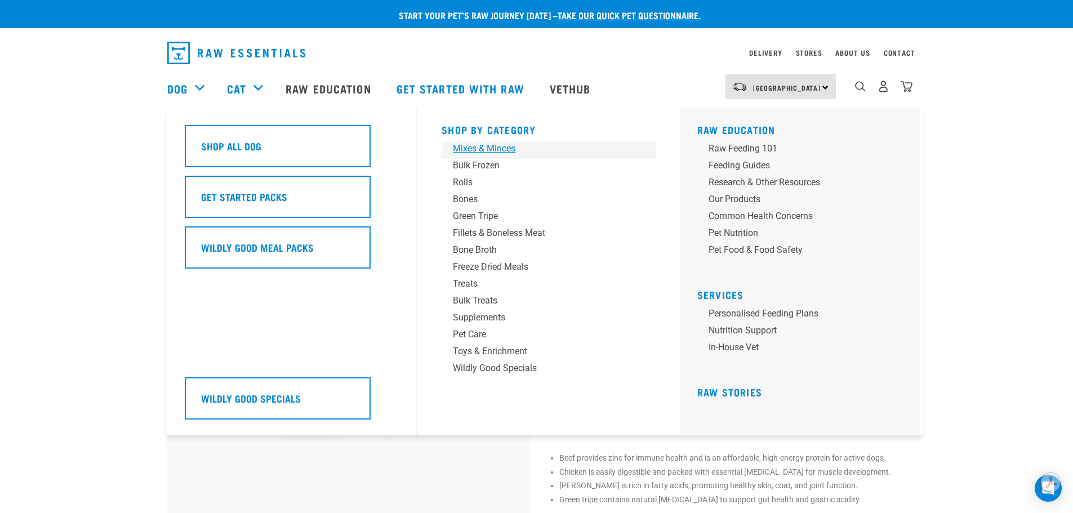
click at [472, 152] on div "Mixes & Minces" at bounding box center [541, 149] width 176 height 14
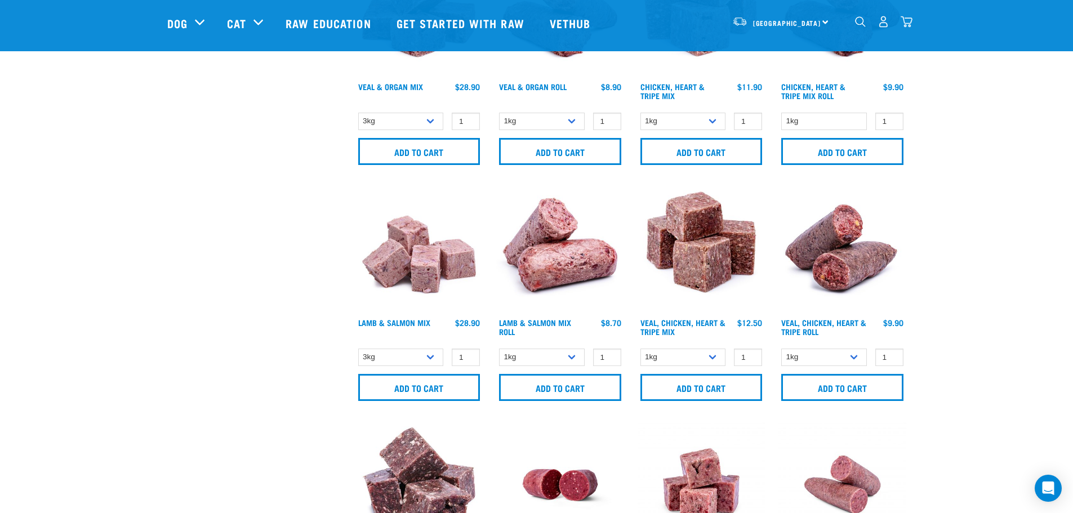
scroll to position [902, 0]
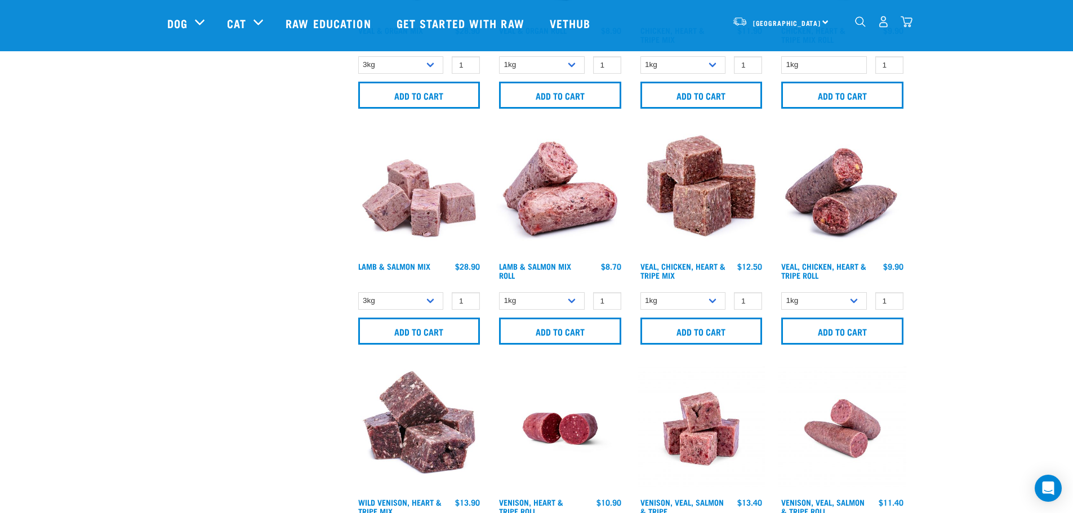
click at [905, 25] on img "dropdown navigation" at bounding box center [907, 22] width 12 height 12
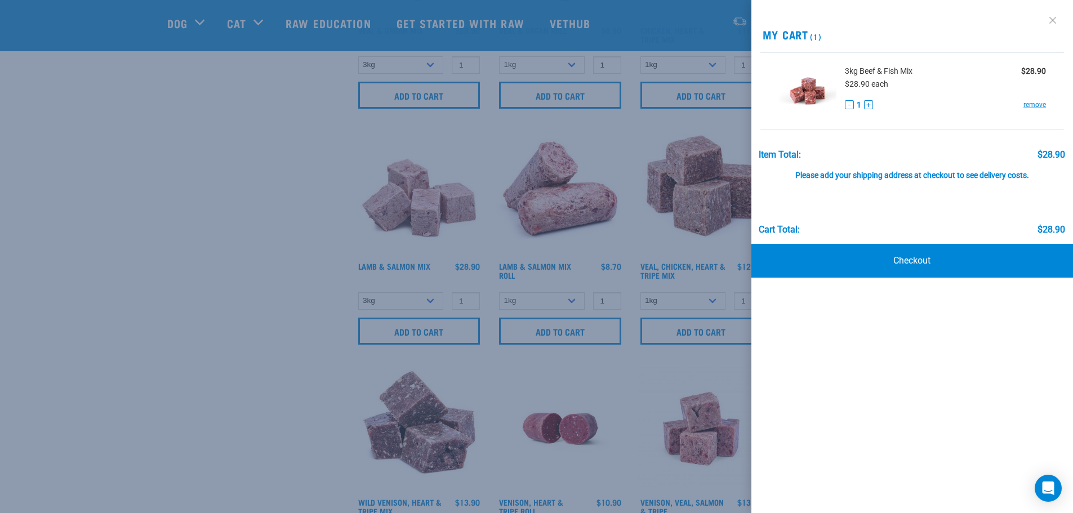
click at [1048, 20] on link at bounding box center [1053, 20] width 18 height 18
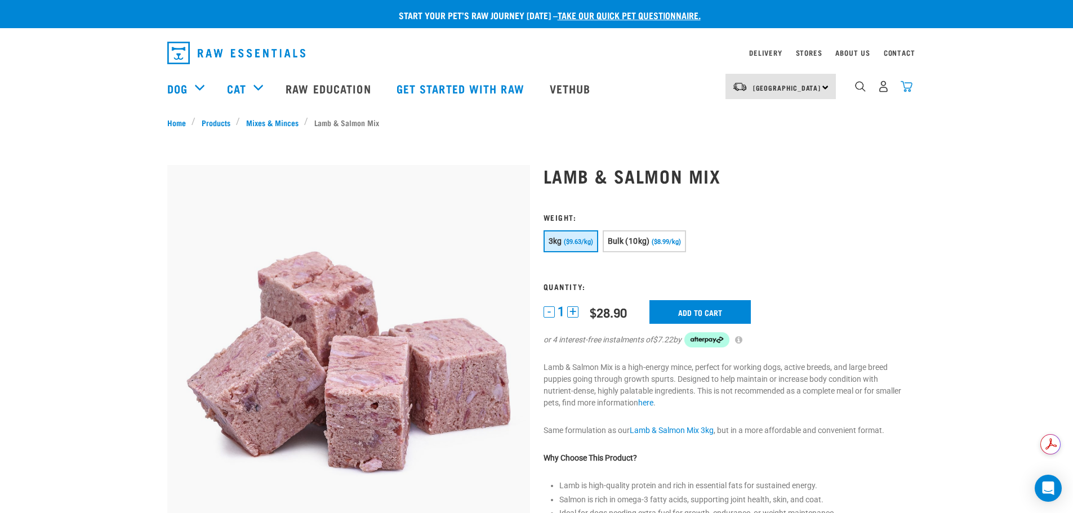
click at [913, 88] on img "dropdown navigation" at bounding box center [907, 87] width 12 height 12
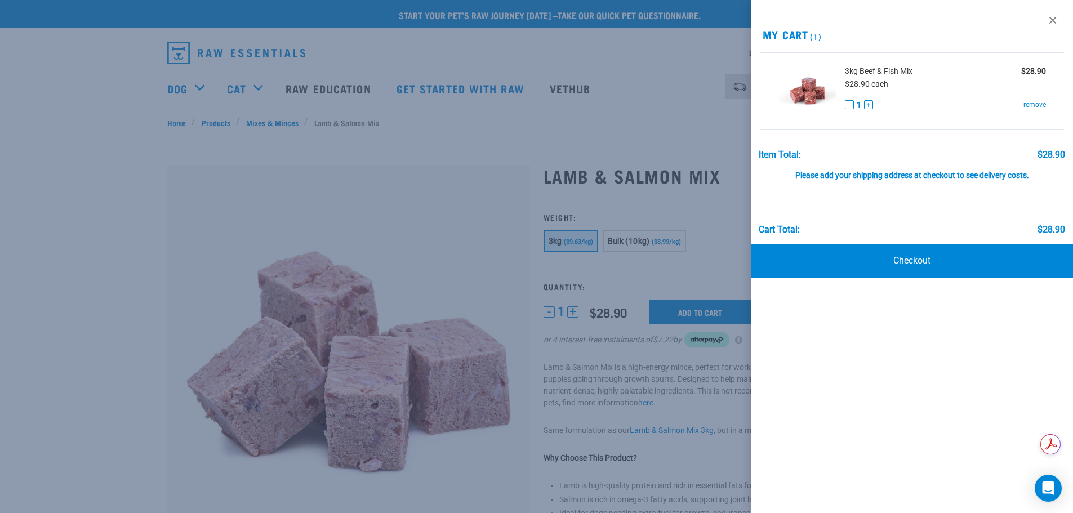
click at [668, 29] on div at bounding box center [536, 256] width 1073 height 513
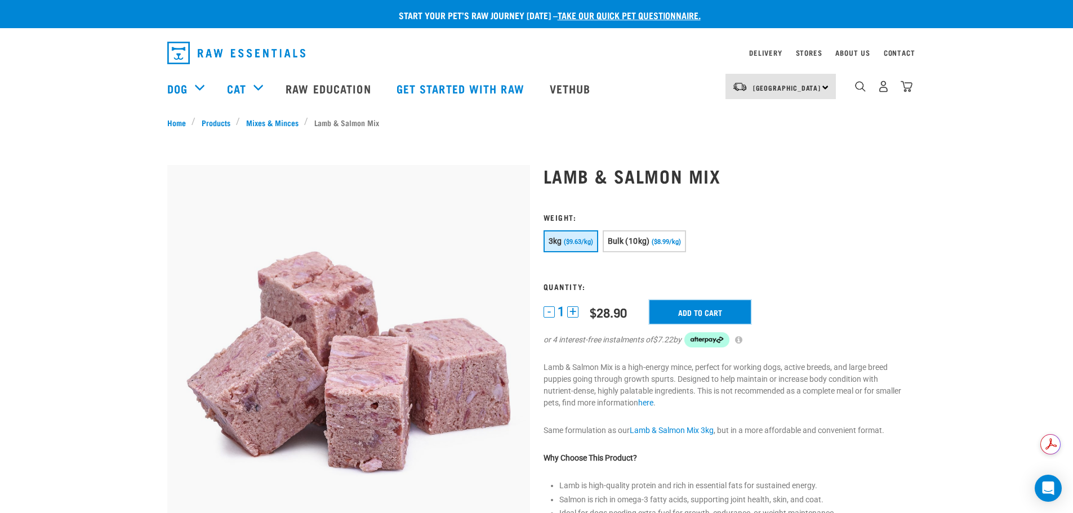
click at [699, 312] on input "Add to cart" at bounding box center [700, 312] width 101 height 24
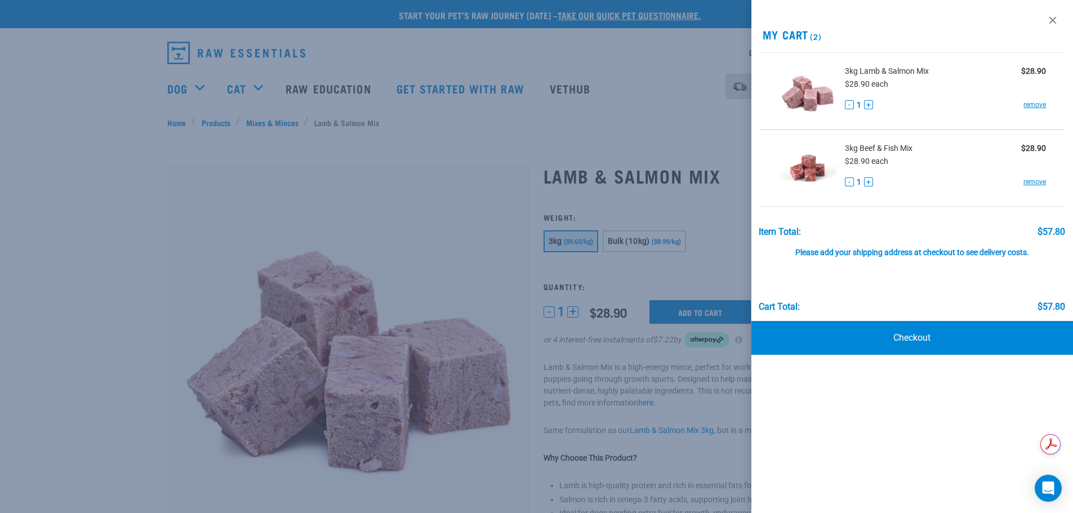
click at [678, 379] on div at bounding box center [536, 256] width 1073 height 513
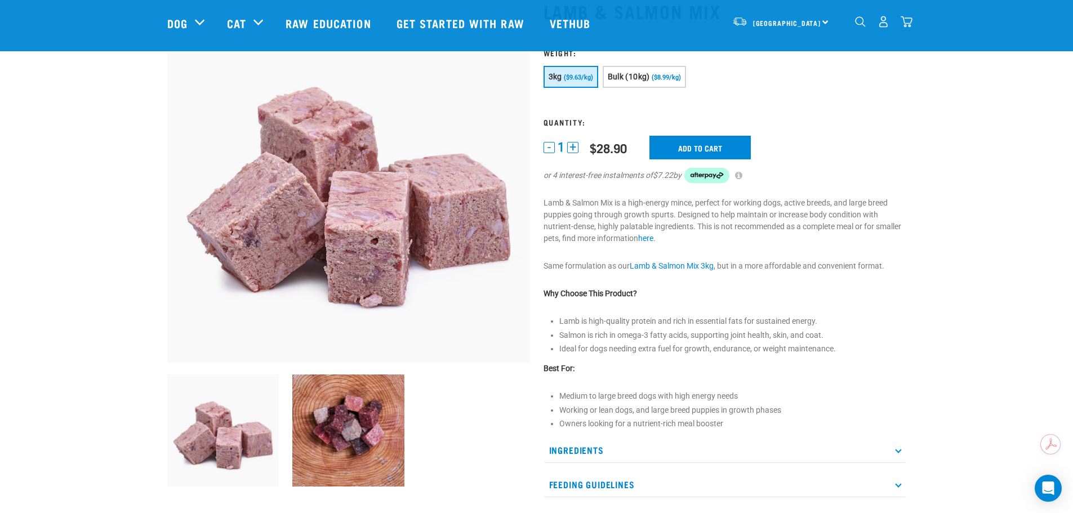
scroll to position [113, 0]
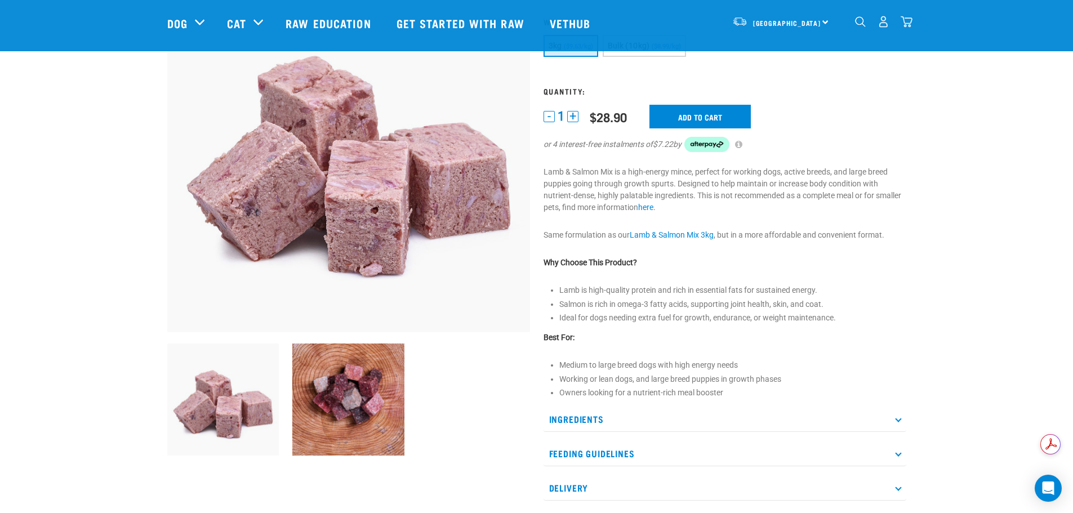
click at [908, 25] on img "dropdown navigation" at bounding box center [907, 22] width 12 height 12
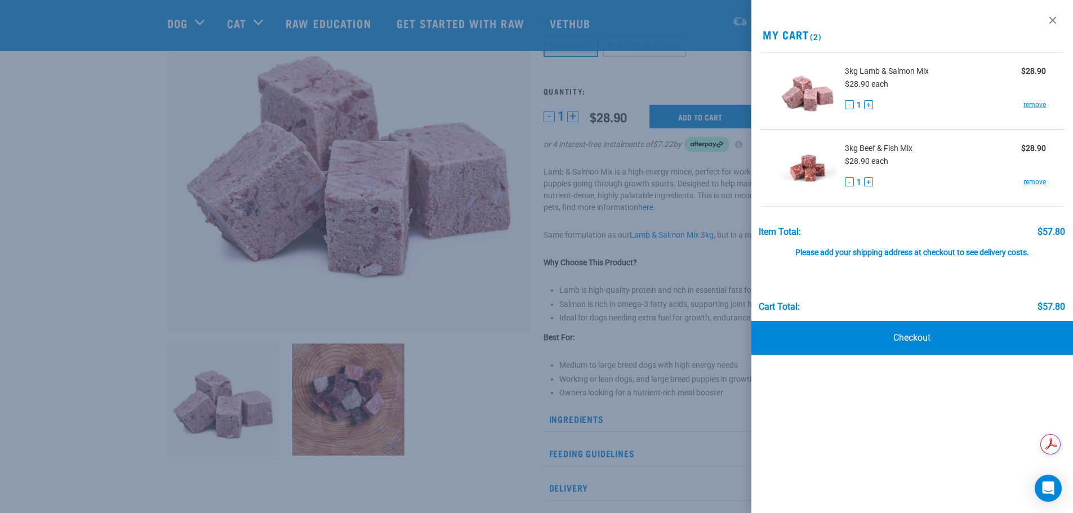
click at [505, 330] on div at bounding box center [536, 256] width 1073 height 513
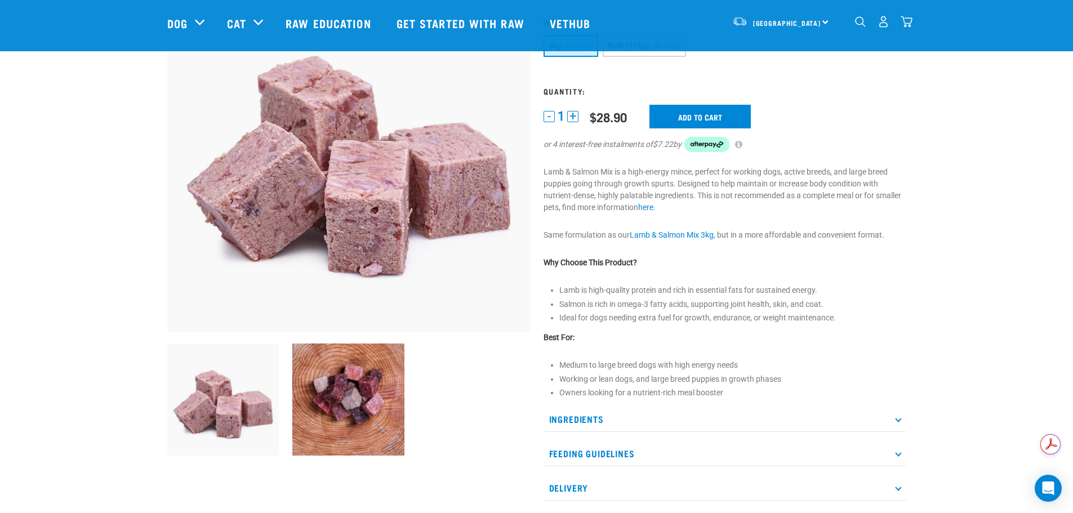
click at [377, 385] on img at bounding box center [348, 400] width 112 height 112
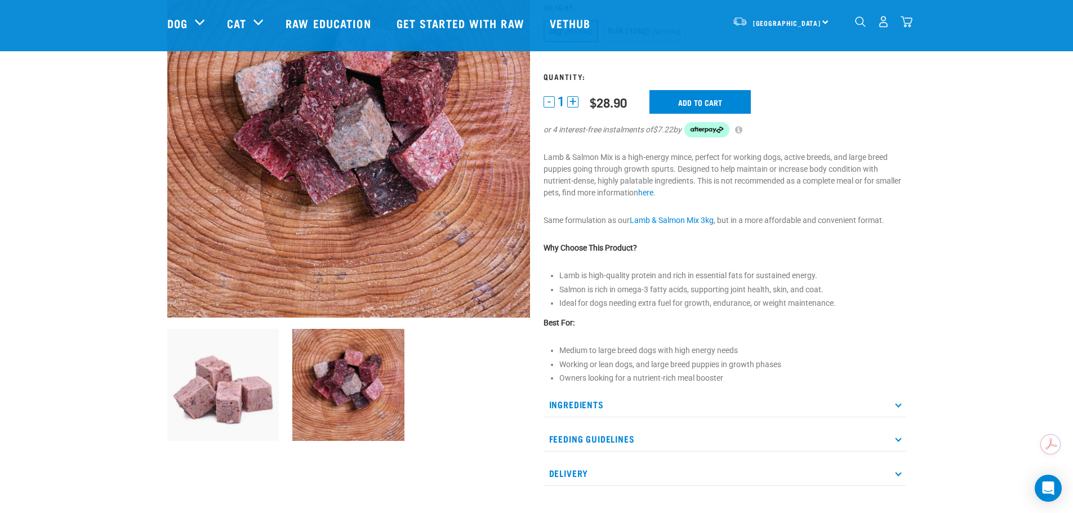
scroll to position [169, 0]
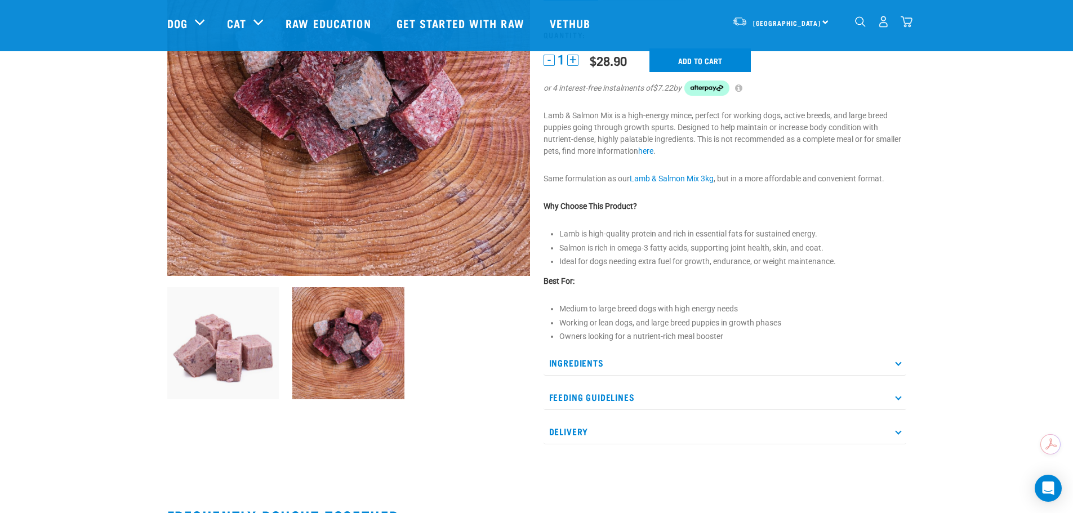
click at [627, 388] on p "Feeding Guidelines" at bounding box center [725, 397] width 363 height 25
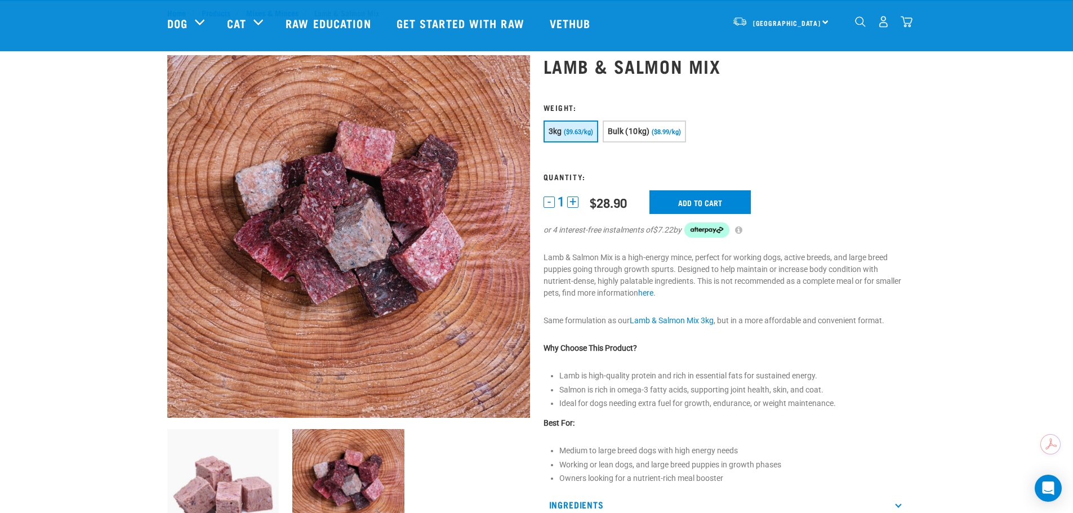
scroll to position [0, 0]
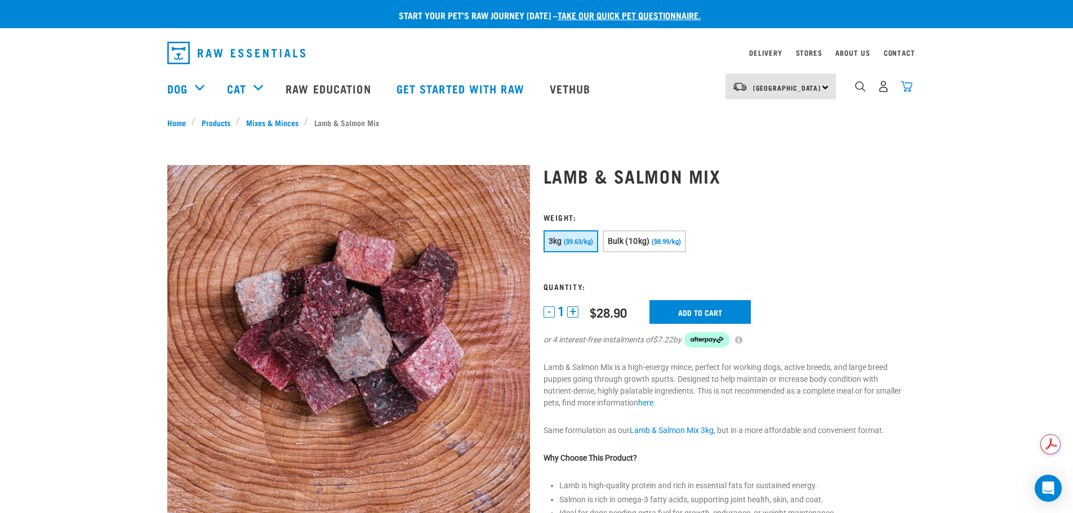
click at [906, 91] on img "dropdown navigation" at bounding box center [907, 87] width 12 height 12
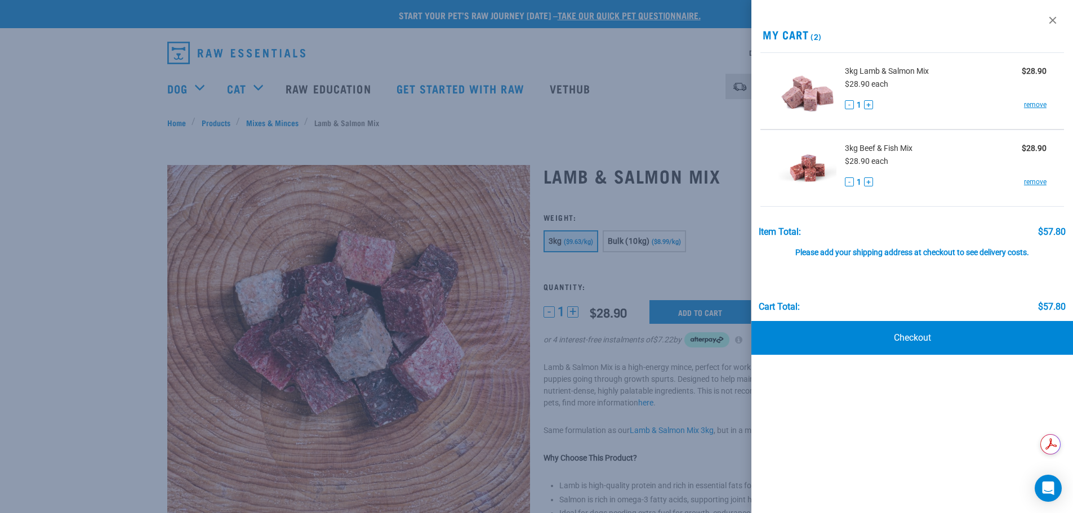
click at [875, 148] on span "3kg Beef & Fish Mix" at bounding box center [879, 149] width 68 height 12
click at [801, 165] on img at bounding box center [808, 168] width 58 height 58
click at [597, 132] on div at bounding box center [536, 256] width 1073 height 513
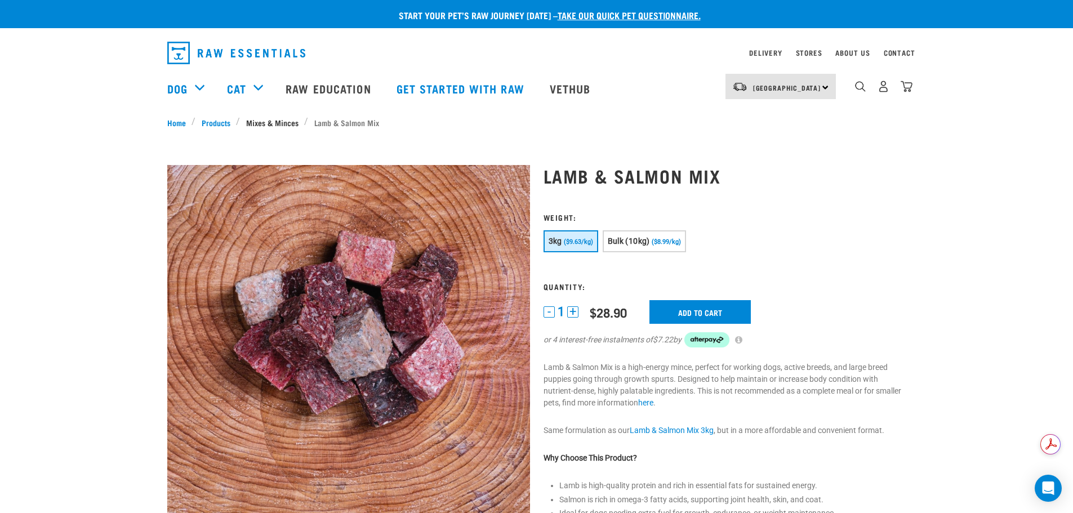
click at [290, 125] on link "Mixes & Minces" at bounding box center [272, 123] width 64 height 12
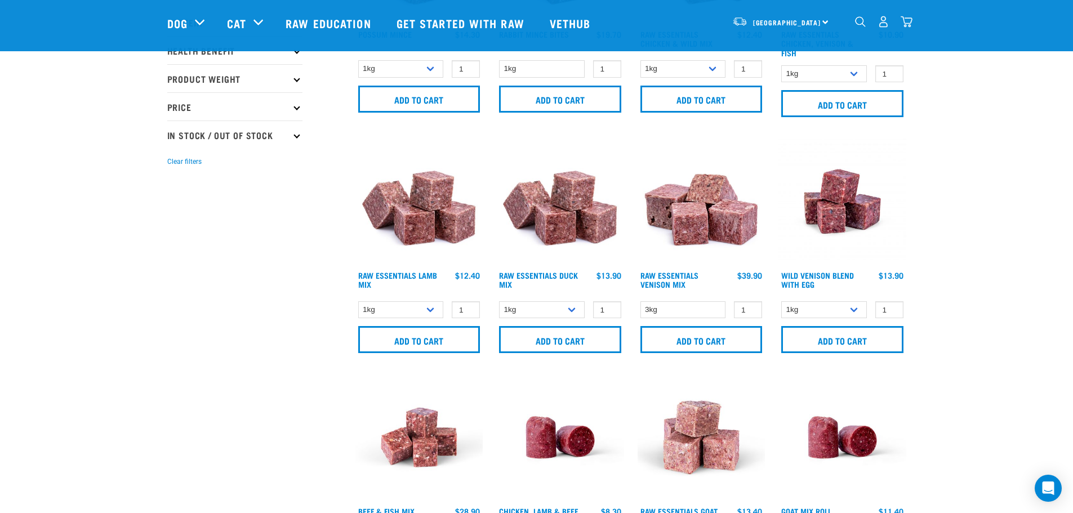
scroll to position [282, 0]
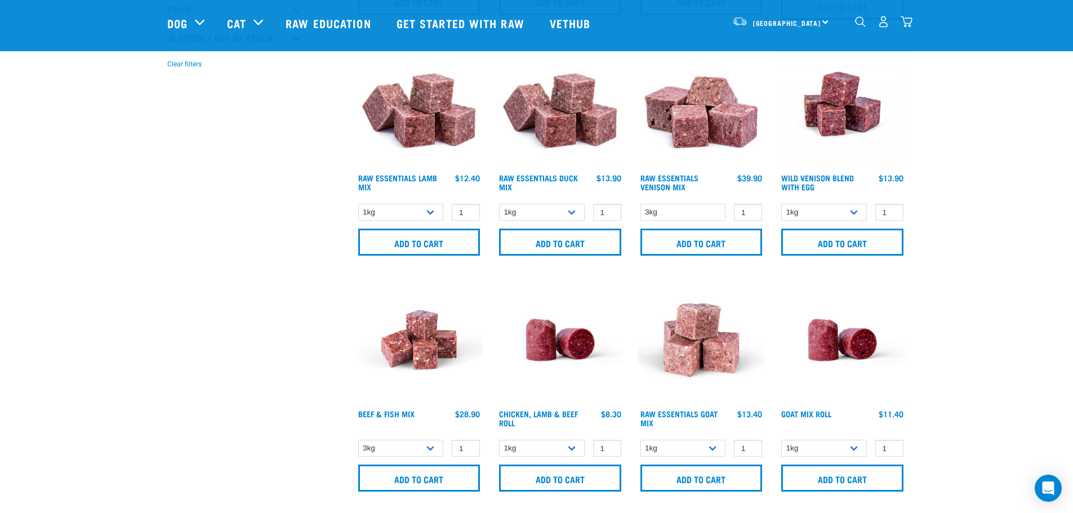
click at [421, 334] on img at bounding box center [420, 340] width 128 height 128
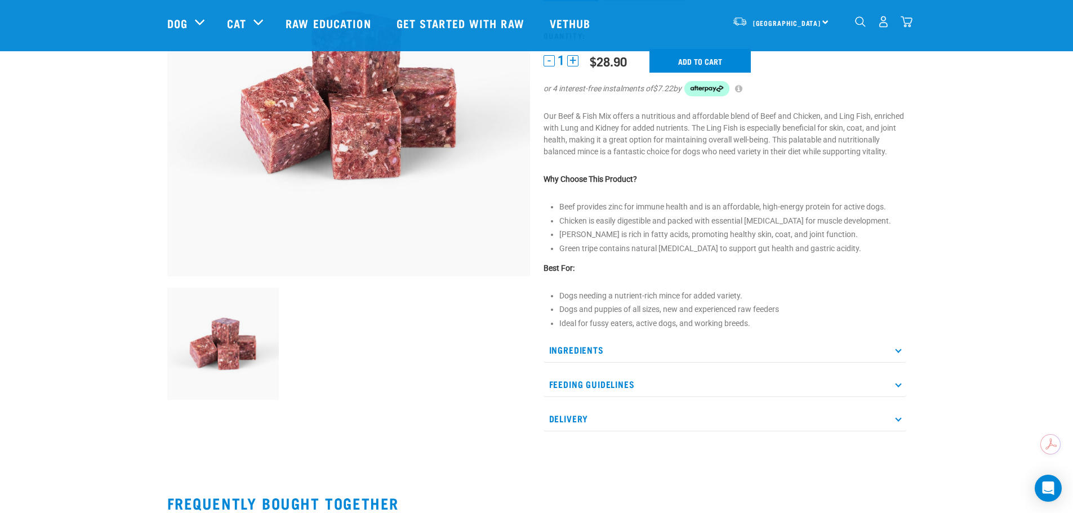
scroll to position [169, 0]
click at [602, 362] on p "Ingredients" at bounding box center [725, 349] width 363 height 25
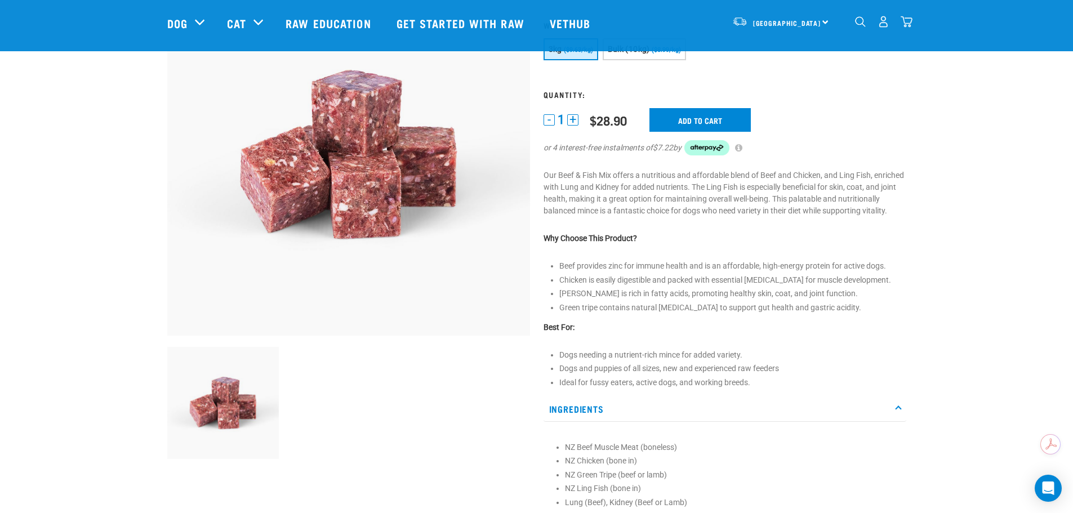
scroll to position [338, 0]
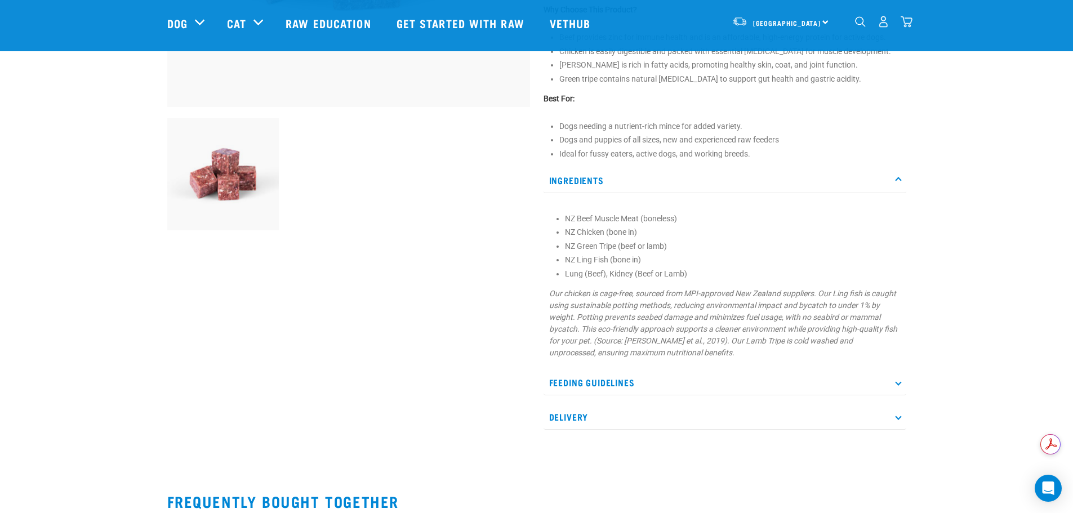
click at [908, 24] on img "dropdown navigation" at bounding box center [907, 22] width 12 height 12
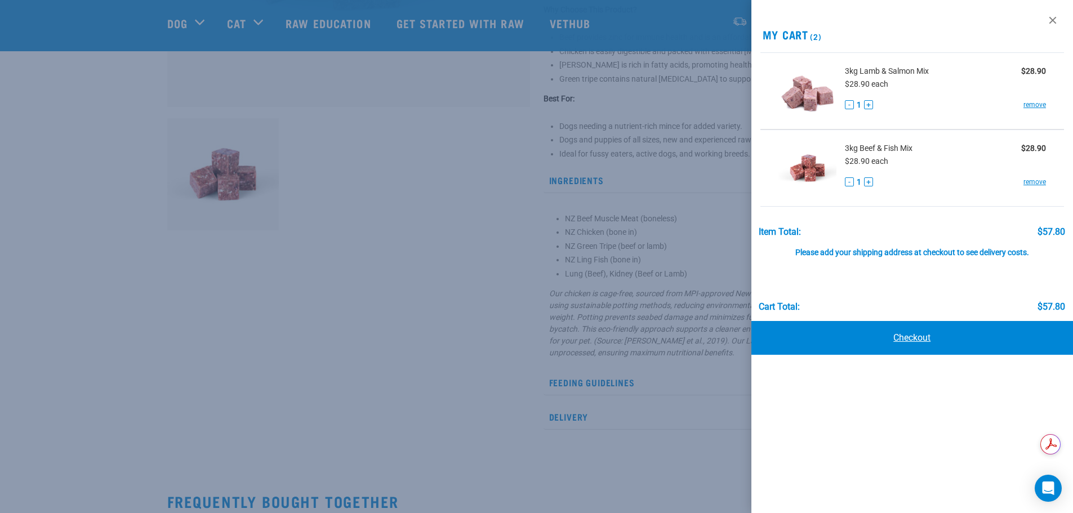
click at [902, 335] on link "Checkout" at bounding box center [913, 338] width 322 height 34
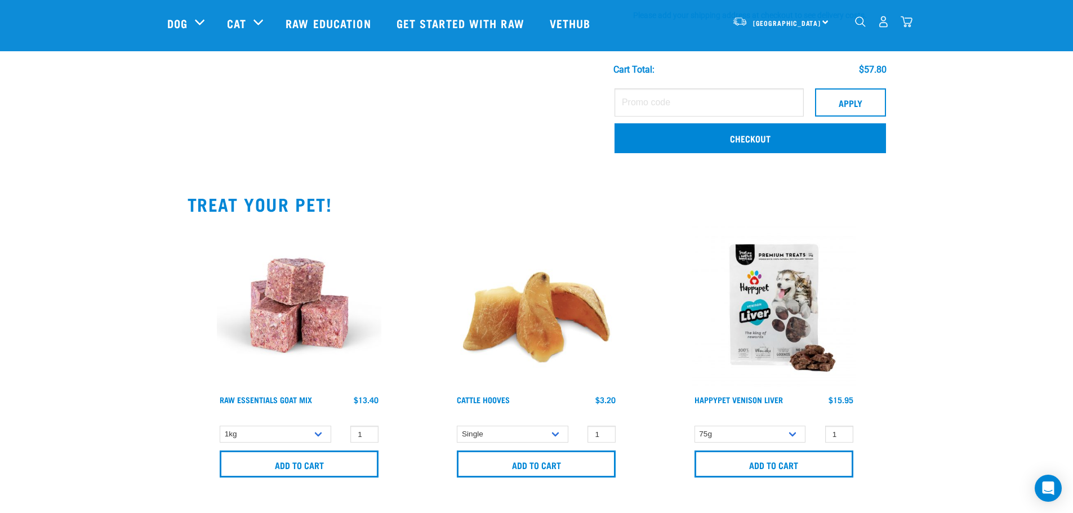
scroll to position [282, 0]
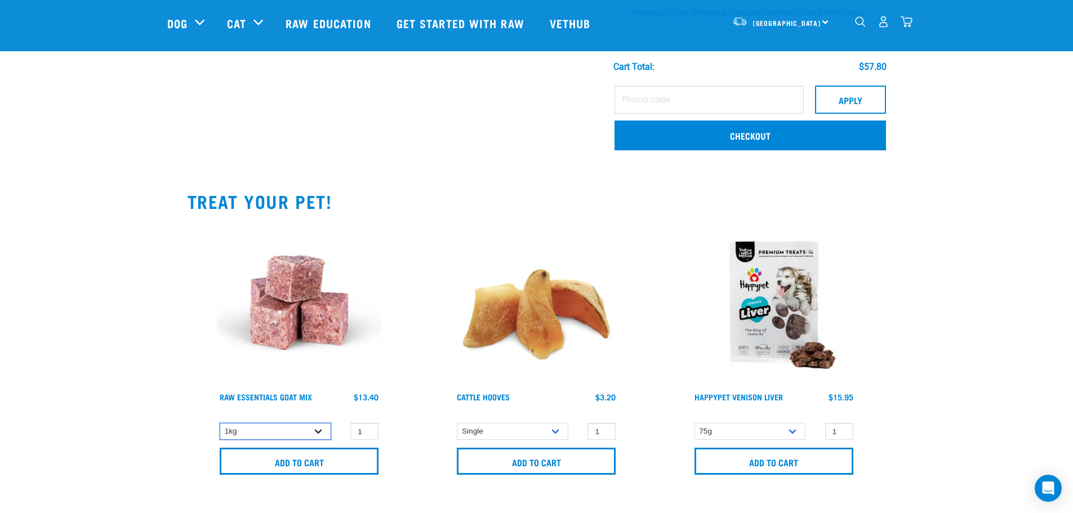
click at [282, 433] on select "1kg 3kg Bulk (10kg)" at bounding box center [275, 431] width 111 height 17
click at [1011, 346] on div "Start your pet’s raw journey today – take our quick pet questionnaire. Delivery…" at bounding box center [536, 118] width 1073 height 800
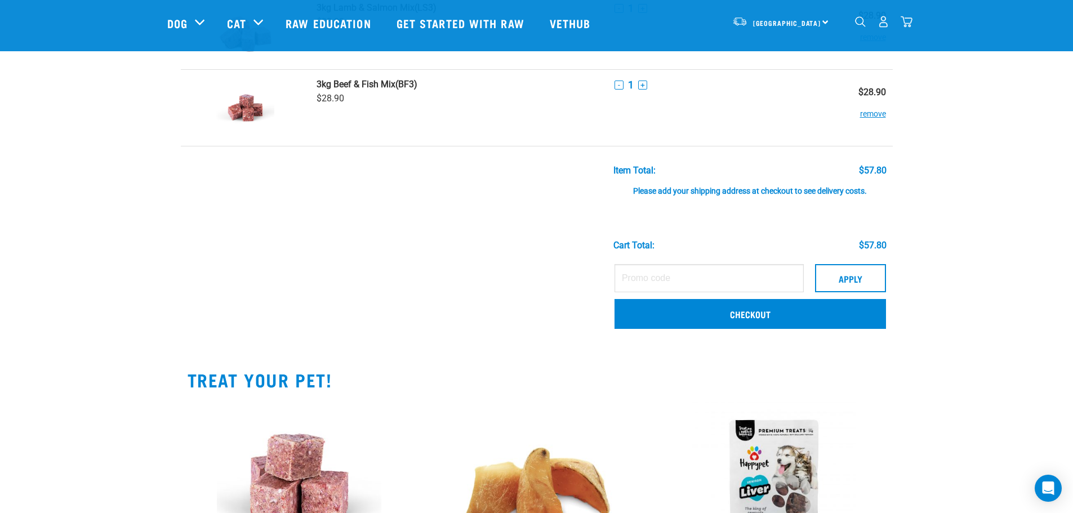
scroll to position [113, 0]
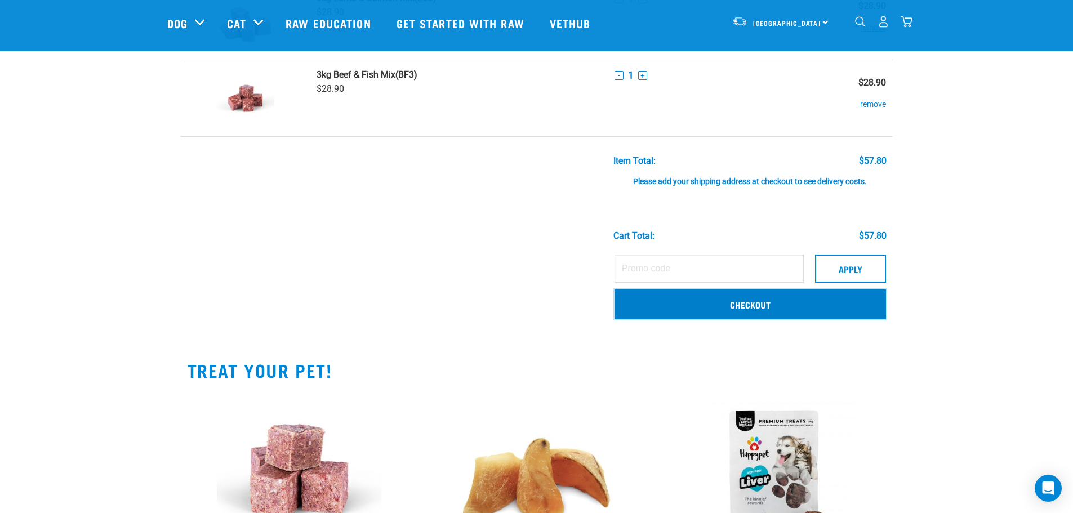
click at [792, 308] on link "Checkout" at bounding box center [751, 304] width 272 height 29
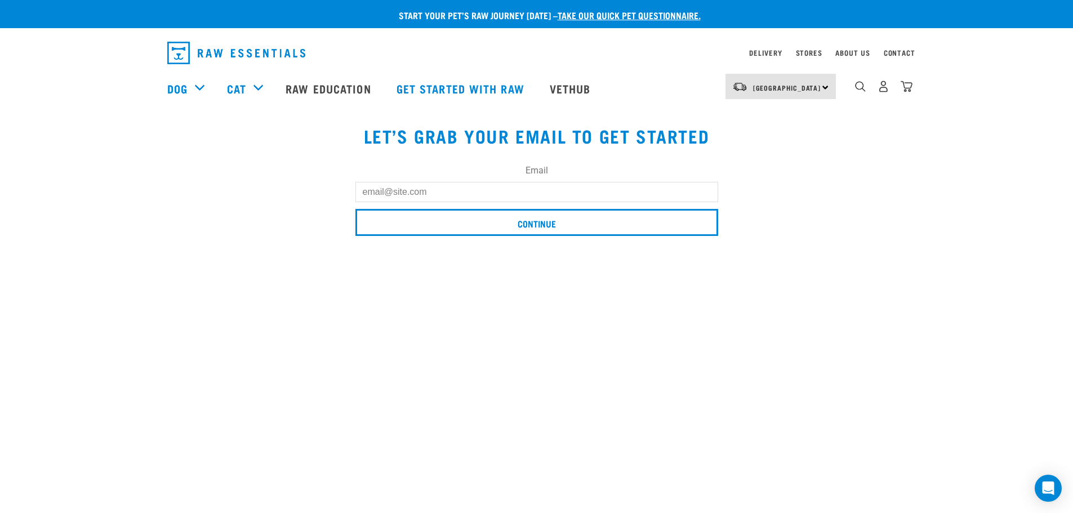
click at [548, 177] on div "Email" at bounding box center [537, 183] width 363 height 38
click at [543, 191] on input "Email" at bounding box center [537, 192] width 363 height 20
type input "[EMAIL_ADDRESS][DOMAIN_NAME]"
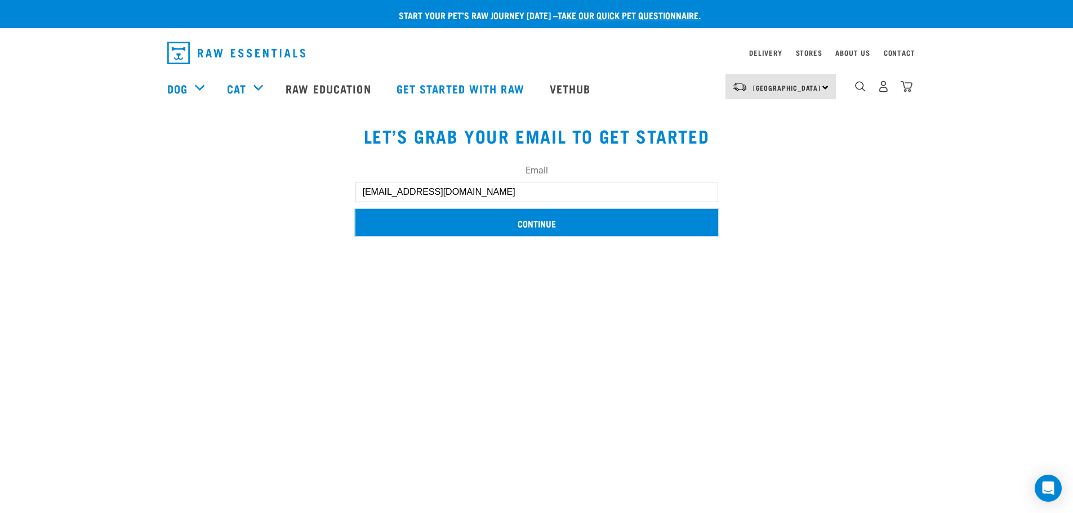
click at [547, 212] on input "Continue" at bounding box center [537, 222] width 363 height 27
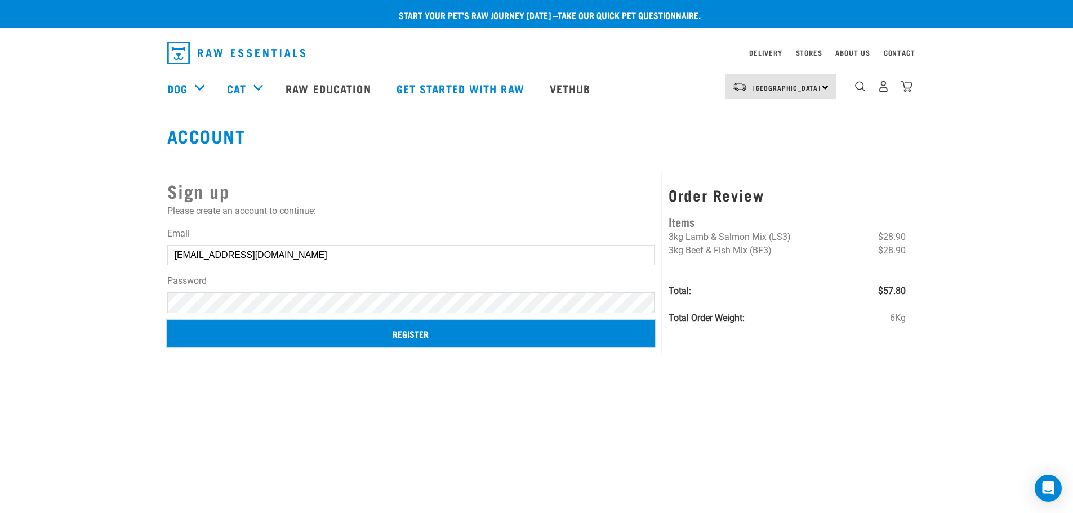
click at [327, 336] on input "Register" at bounding box center [411, 333] width 488 height 27
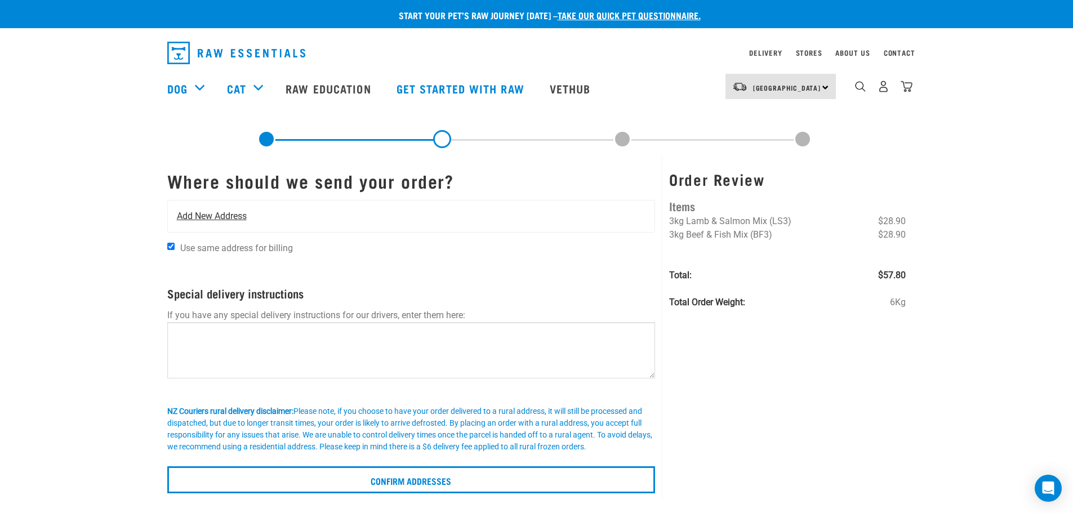
click at [194, 217] on span "Add New Address" at bounding box center [212, 217] width 70 height 14
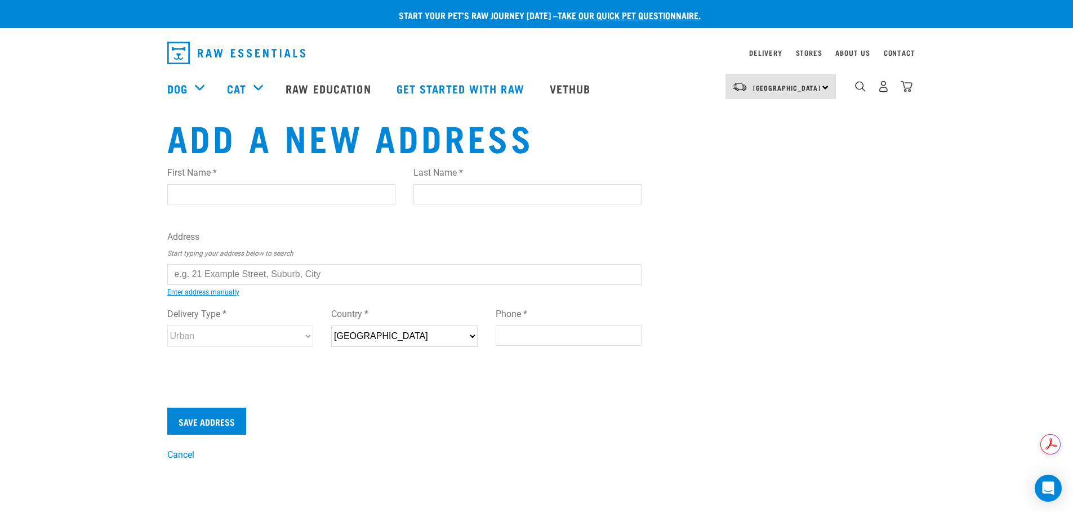
click at [198, 278] on input "text" at bounding box center [404, 274] width 475 height 20
type input "6"
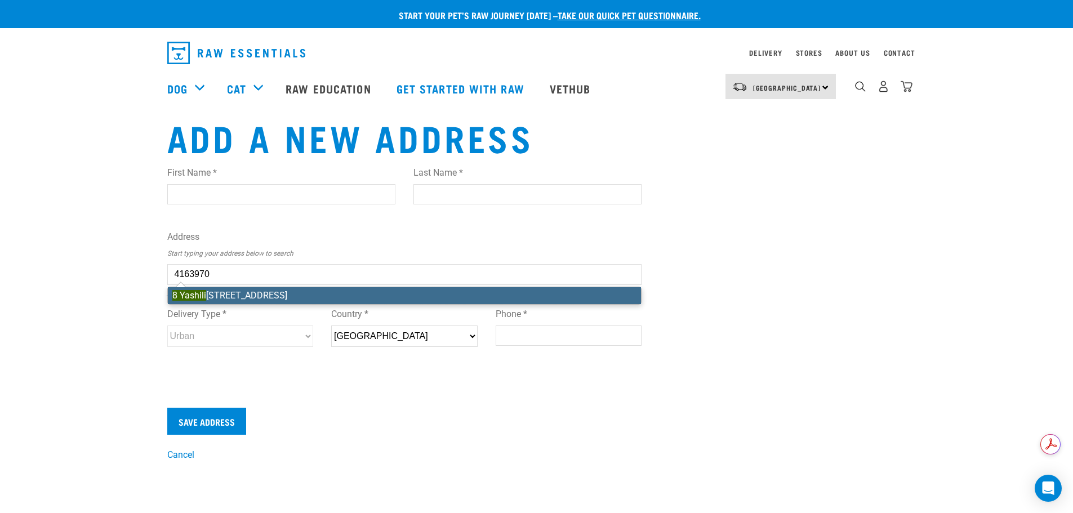
click at [215, 299] on div "First Name * Last Name * Address Start typing your address below to search 4163…" at bounding box center [404, 267] width 475 height 220
type input "[STREET_ADDRESS]"
type input "Pokeno"
type input "[GEOGRAPHIC_DATA]"
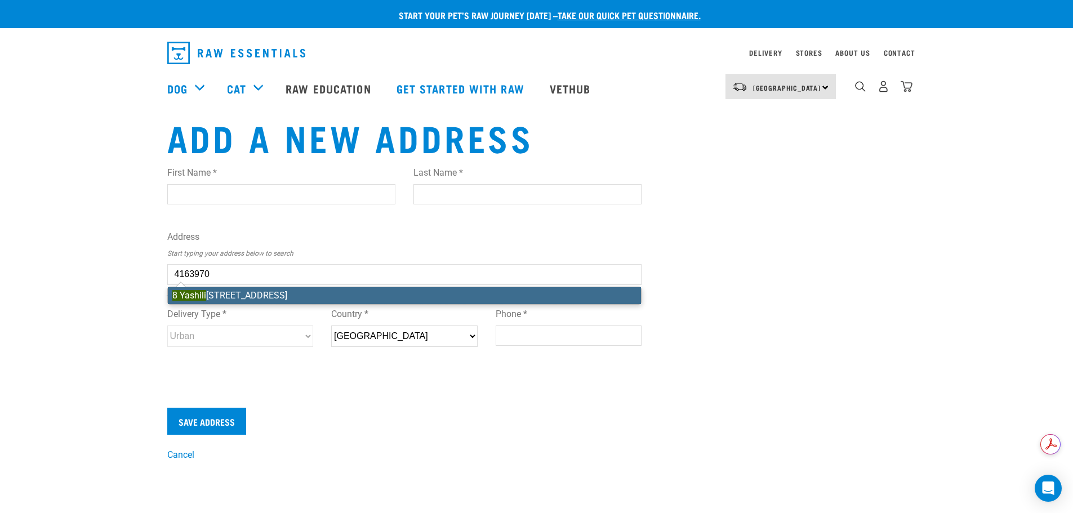
select select "WKO"
type input "2402"
select select "Urban"
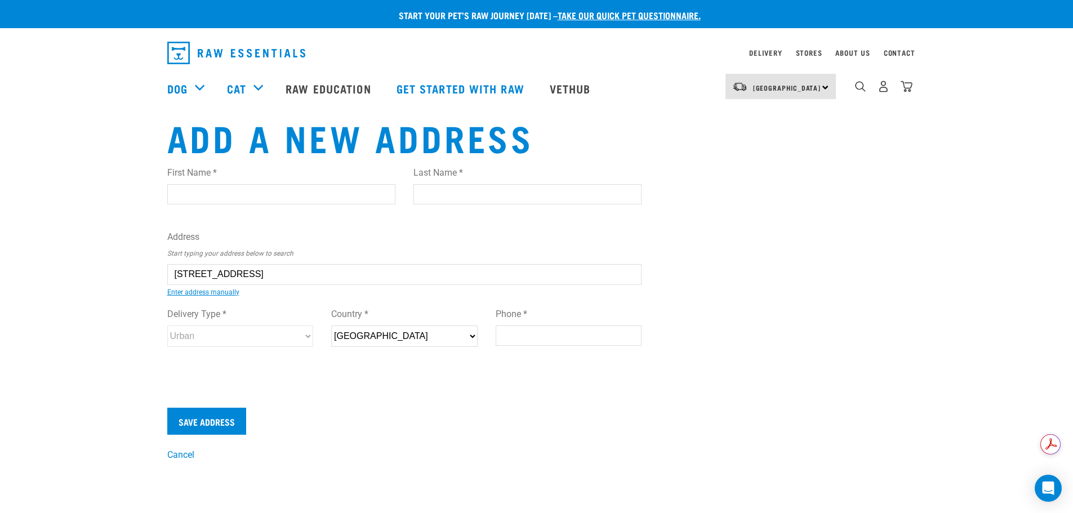
type input "[STREET_ADDRESS]"
click at [240, 203] on input "First Name *" at bounding box center [281, 194] width 228 height 20
type input "[PERSON_NAME]"
type input "Kingi"
click at [93, 313] on div "Start your pet’s raw journey [DATE] – take our quick pet questionnaire. Deliver…" at bounding box center [536, 231] width 1073 height 462
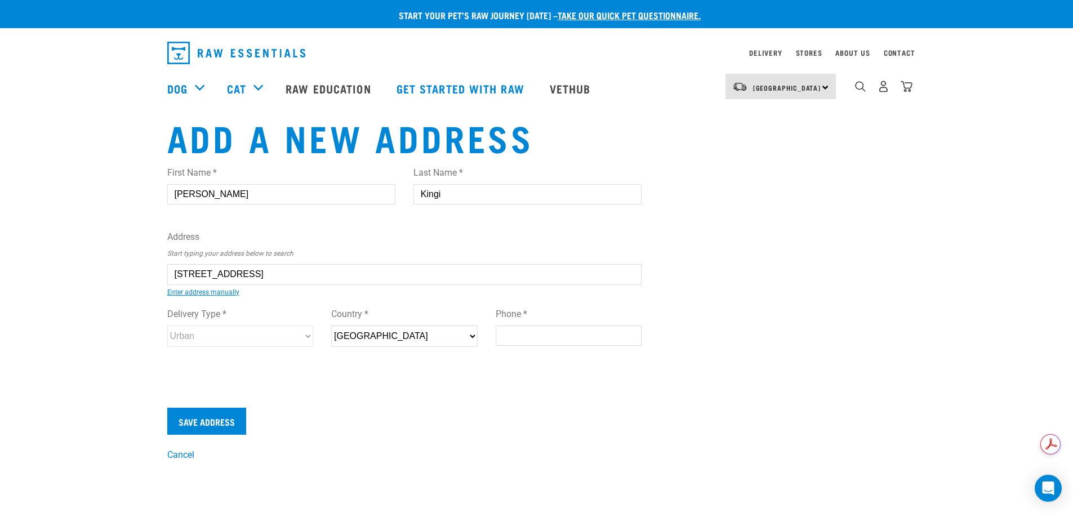
click at [553, 334] on input "Phone *" at bounding box center [569, 336] width 146 height 20
type input "0212946581"
click at [229, 418] on input "Save Address" at bounding box center [206, 421] width 79 height 27
